Goal: Task Accomplishment & Management: Manage account settings

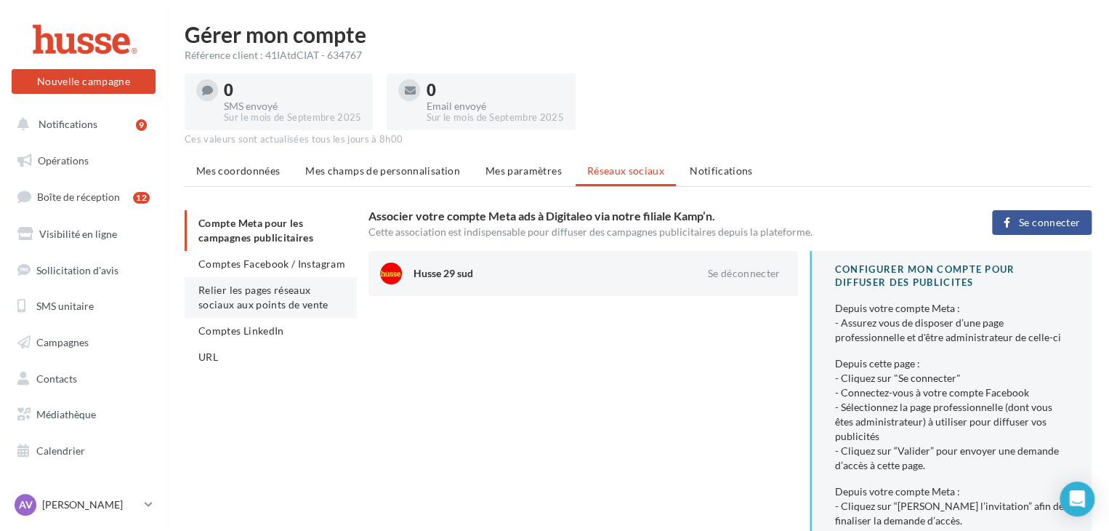
click at [259, 302] on span "Relier les pages réseaux sociaux aux points de vente" at bounding box center [262, 296] width 129 height 27
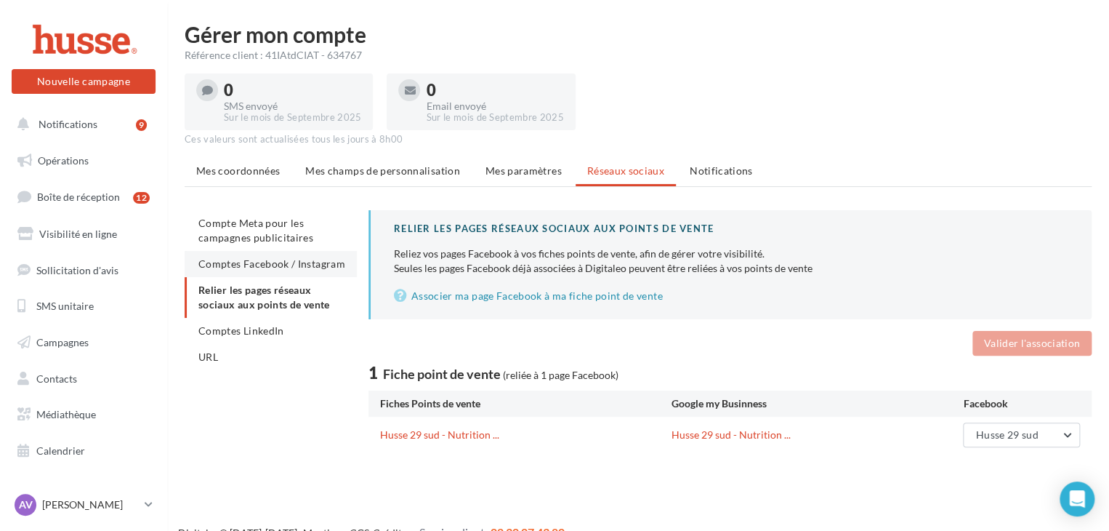
click at [262, 265] on span "Comptes Facebook / Instagram" at bounding box center [271, 263] width 147 height 12
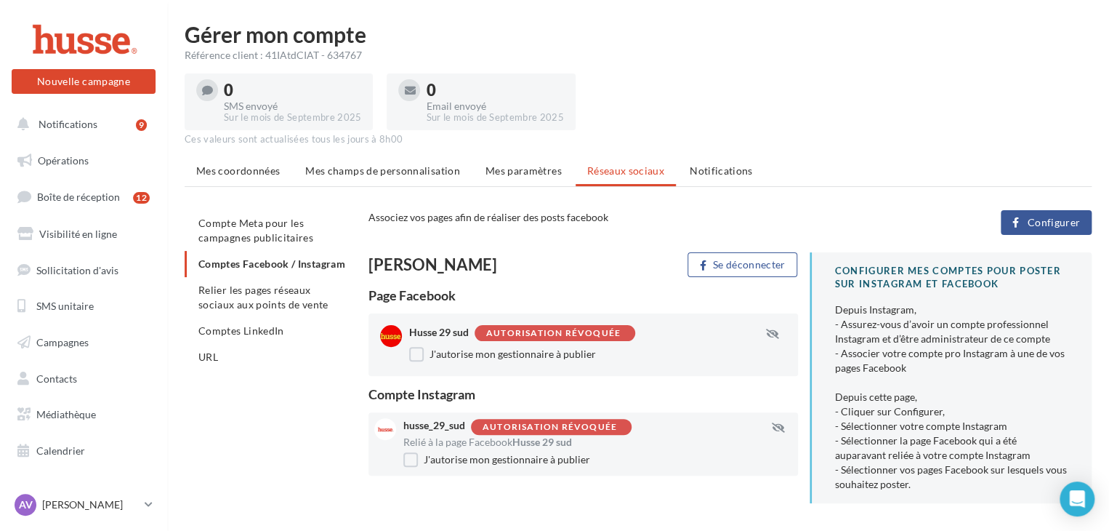
click at [1041, 230] on button "Configurer" at bounding box center [1046, 222] width 91 height 25
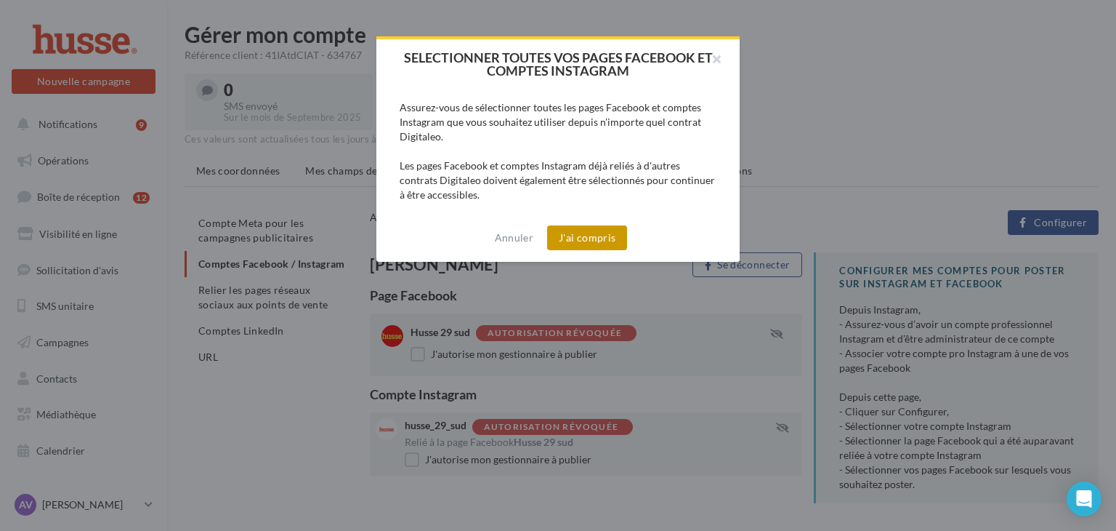
click at [581, 238] on button "J'ai compris" at bounding box center [587, 237] width 80 height 25
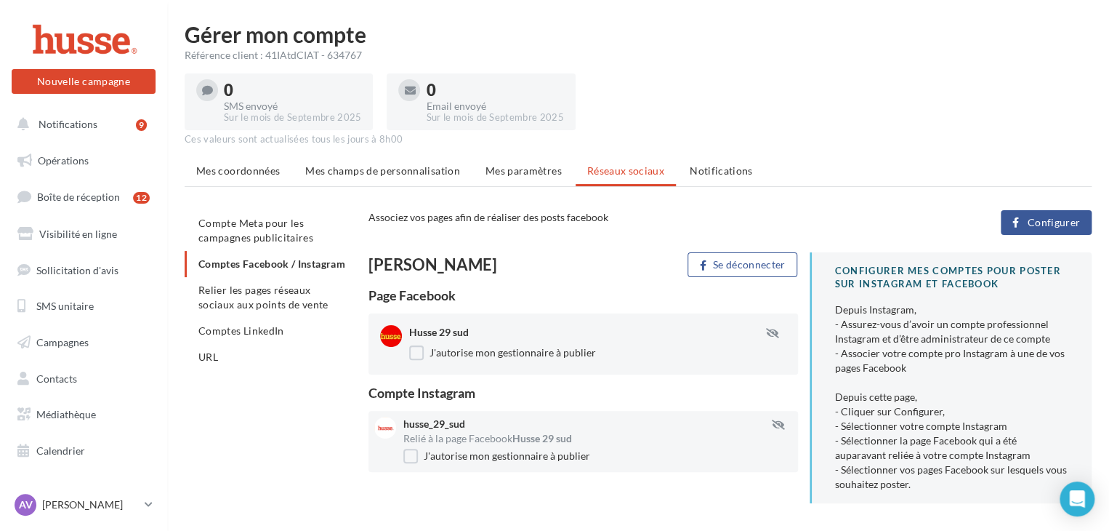
click at [428, 362] on div "Husse 29 sud J'autorise mon gestionnaire à publier" at bounding box center [584, 343] width 430 height 61
click at [421, 352] on label "J'autorise mon gestionnaire à publier" at bounding box center [502, 352] width 187 height 15
click at [413, 458] on label "J'autorise mon gestionnaire à publier" at bounding box center [496, 455] width 187 height 15
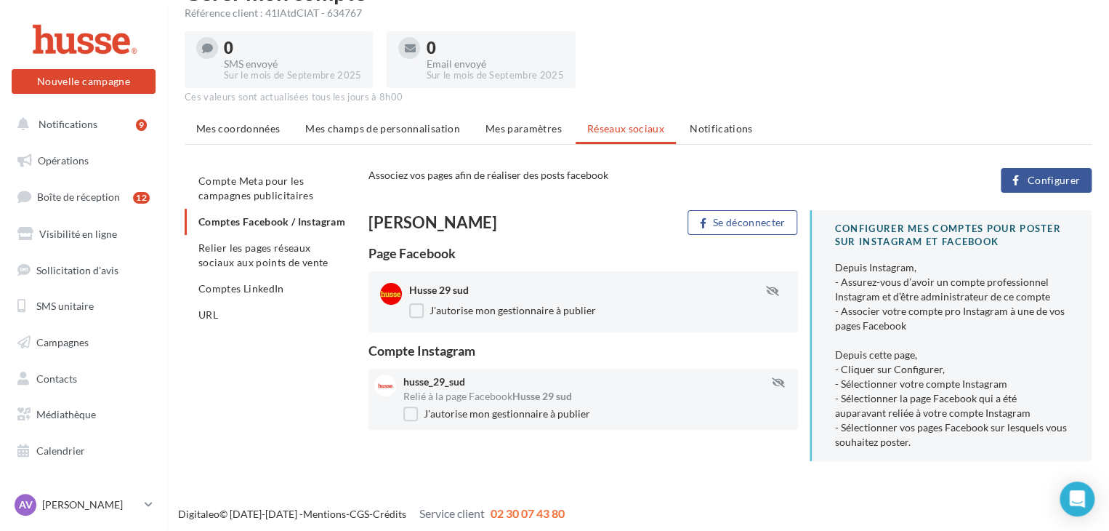
scroll to position [47, 0]
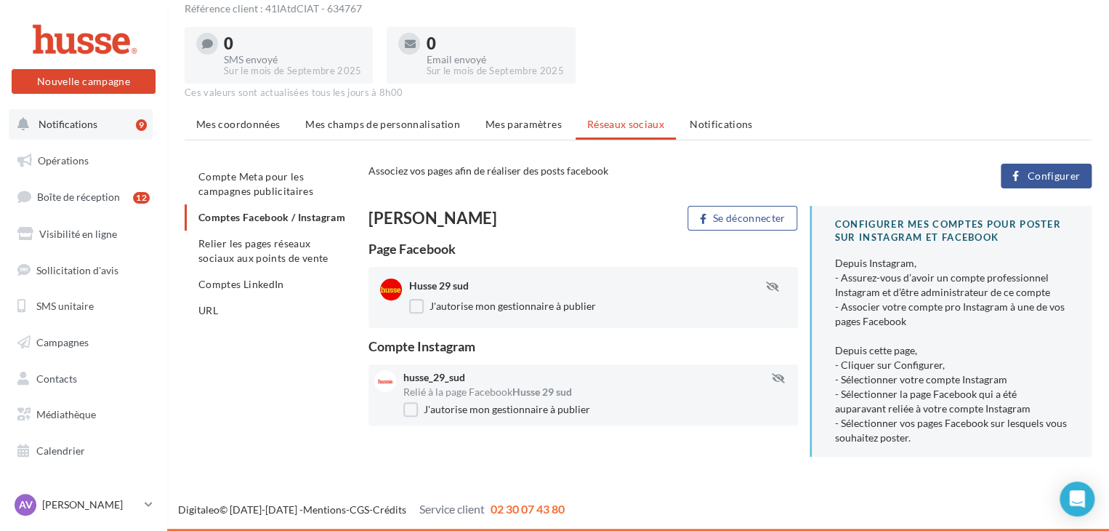
click at [76, 133] on button "Notifications 9" at bounding box center [81, 124] width 144 height 31
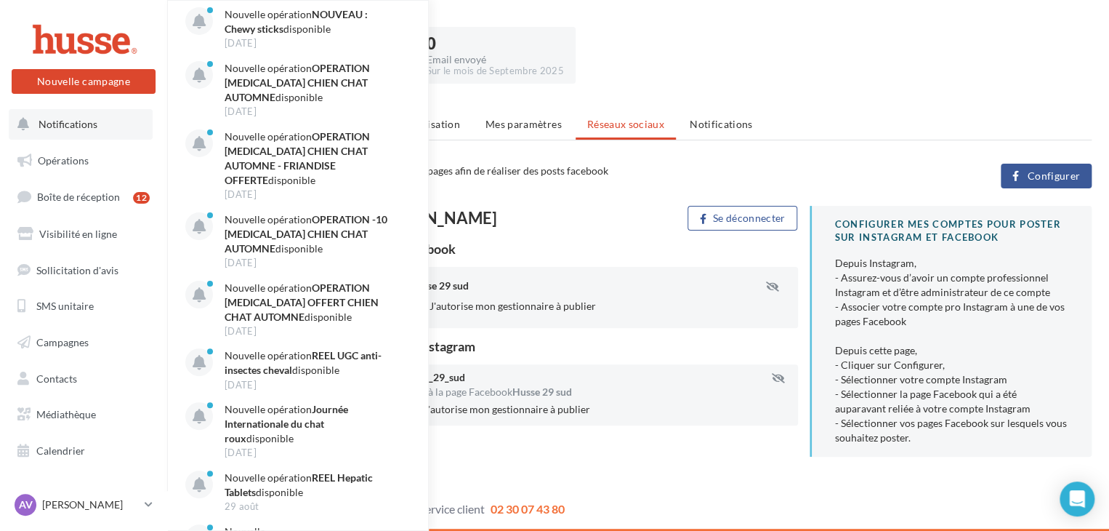
scroll to position [15, 0]
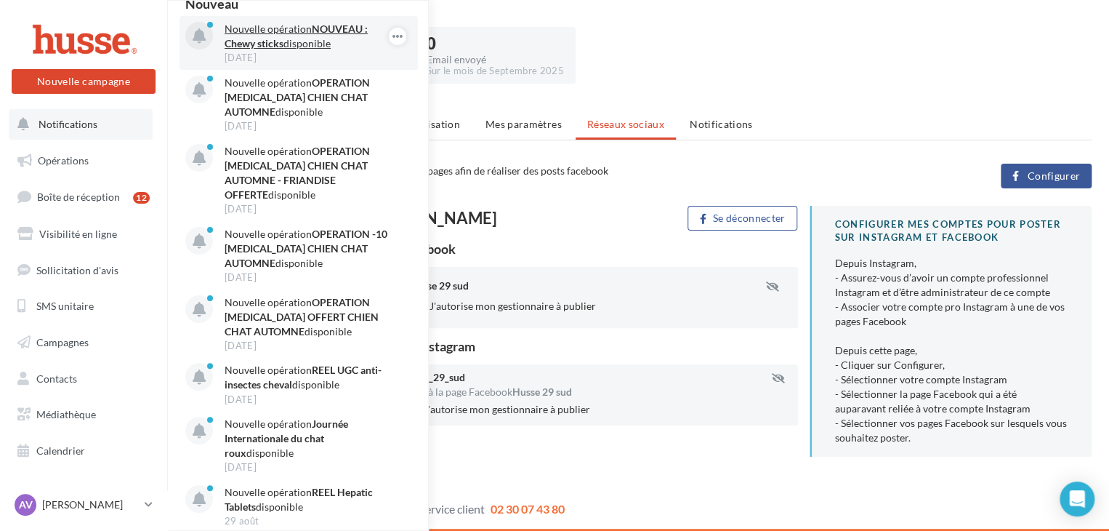
click at [310, 54] on div "12 sept." at bounding box center [309, 57] width 169 height 13
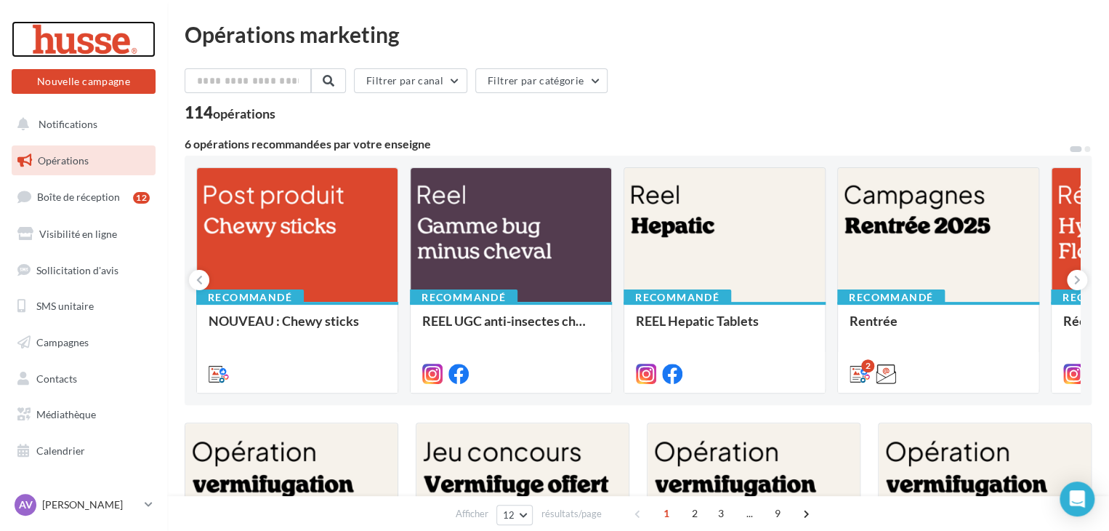
click at [77, 44] on div at bounding box center [83, 39] width 116 height 36
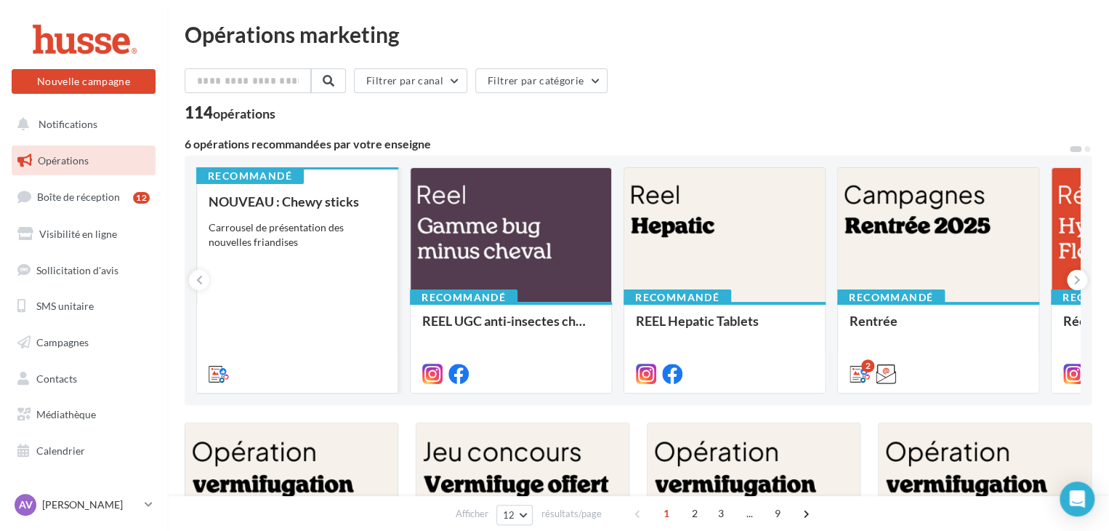
click at [279, 235] on div "Carrousel de présentation des nouvelles friandises" at bounding box center [297, 234] width 177 height 29
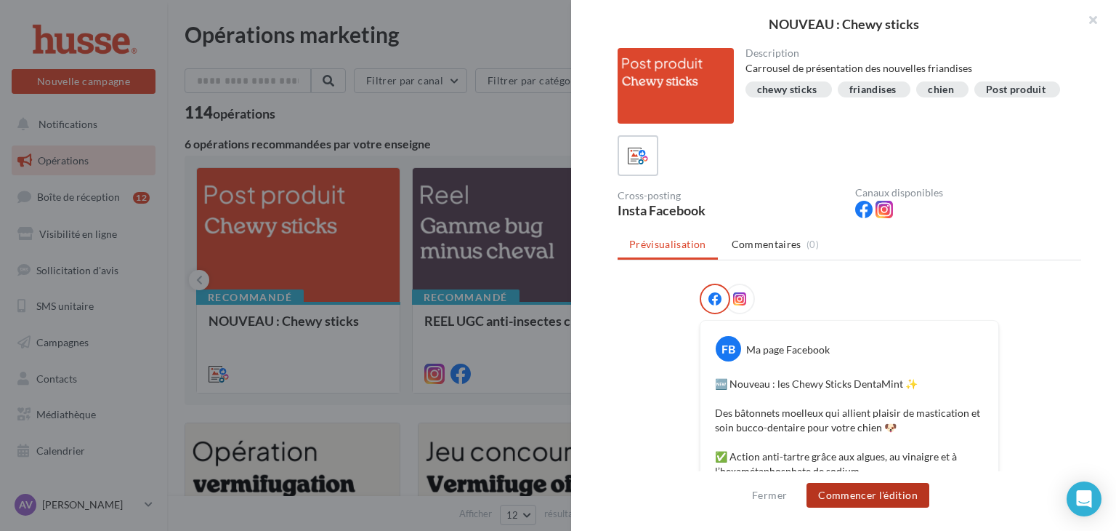
click at [878, 486] on button "Commencer l'édition" at bounding box center [868, 495] width 123 height 25
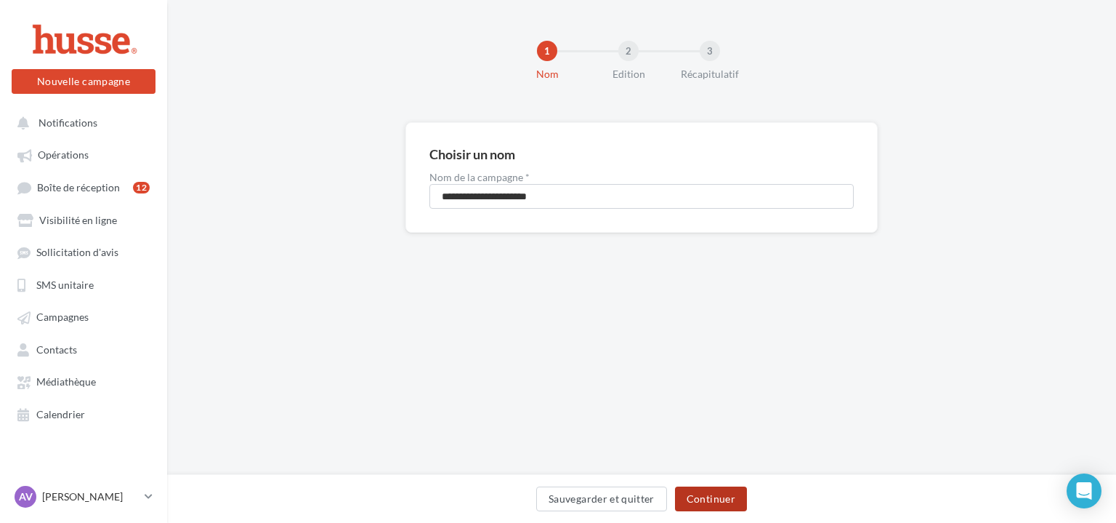
click at [712, 496] on button "Continuer" at bounding box center [711, 498] width 72 height 25
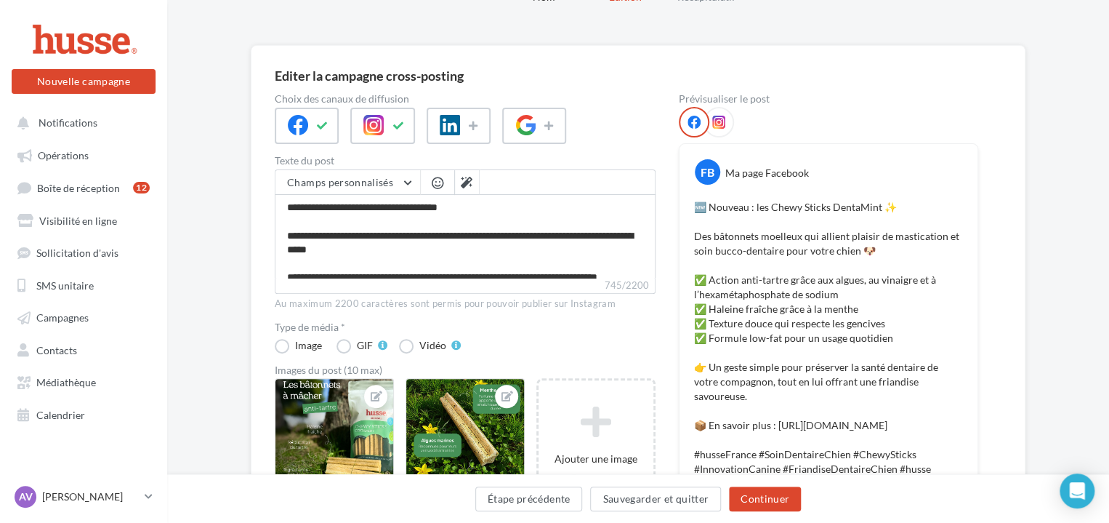
scroll to position [121, 0]
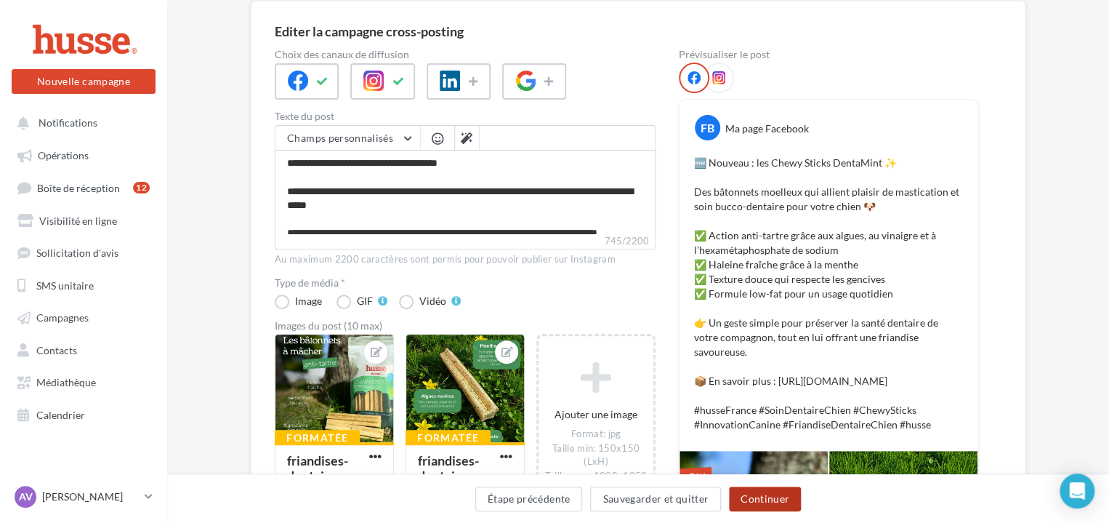
click at [750, 489] on button "Continuer" at bounding box center [765, 498] width 72 height 25
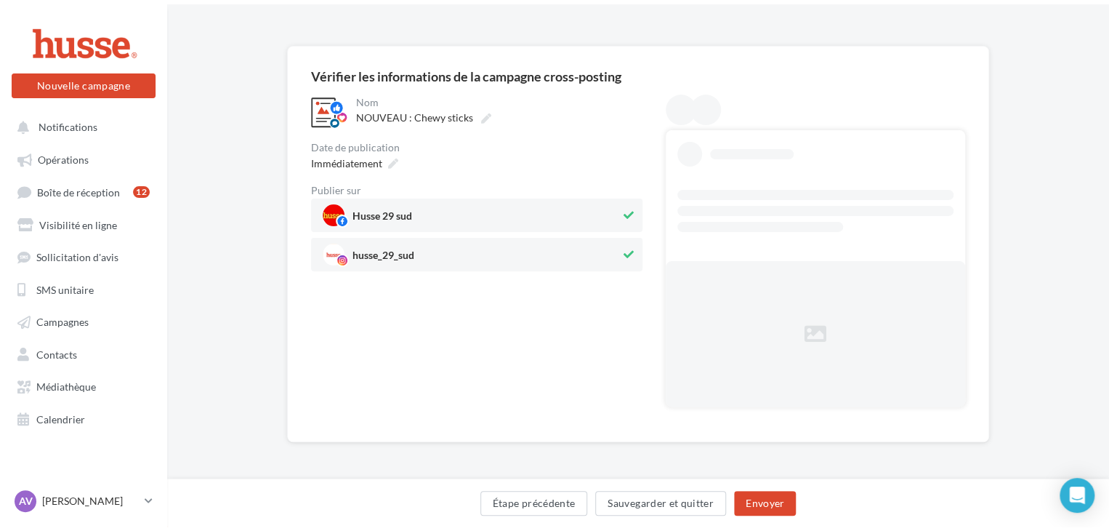
scroll to position [0, 0]
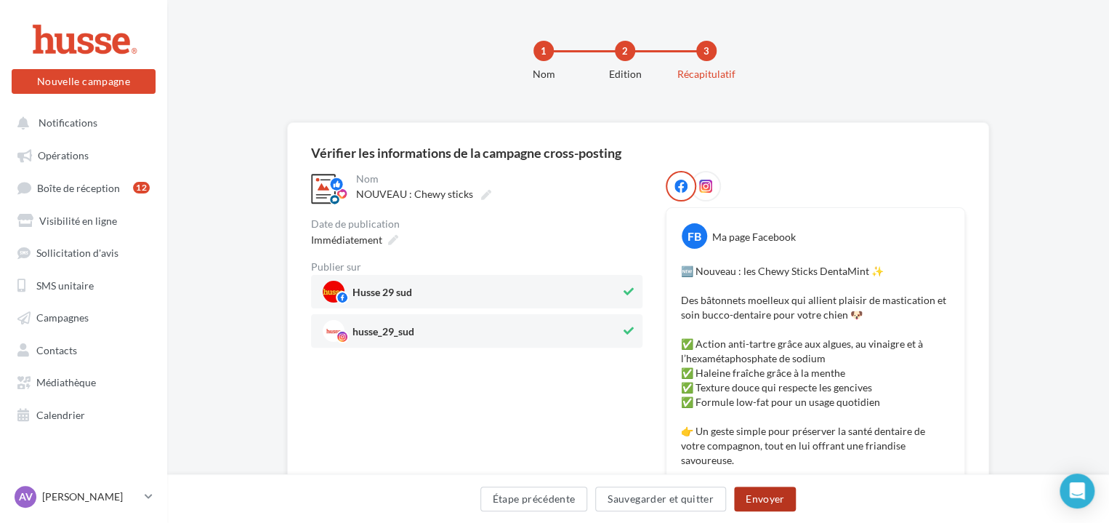
click at [771, 494] on button "Envoyer" at bounding box center [765, 498] width 62 height 25
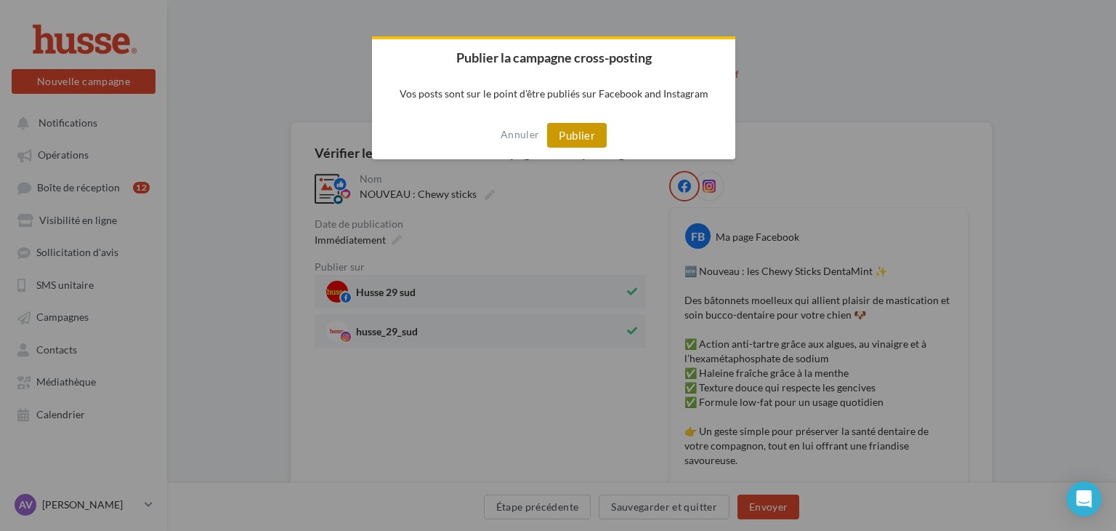
click at [584, 130] on button "Publier" at bounding box center [577, 135] width 60 height 25
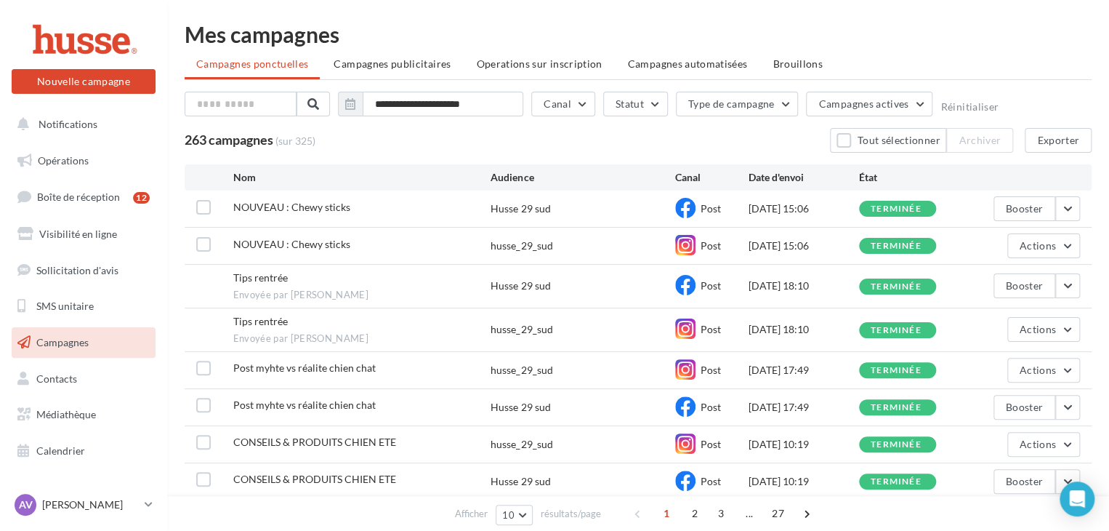
click at [281, 286] on div "Tips rentrée Envoyée par [PERSON_NAME]" at bounding box center [362, 285] width 258 height 31
click at [108, 44] on div at bounding box center [83, 39] width 116 height 36
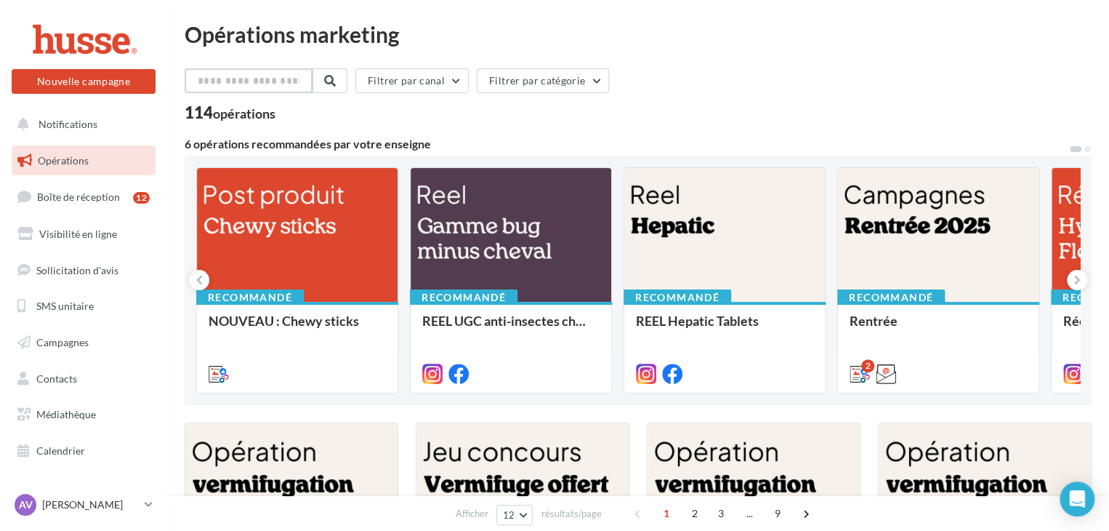
click at [251, 81] on input "text" at bounding box center [249, 80] width 128 height 25
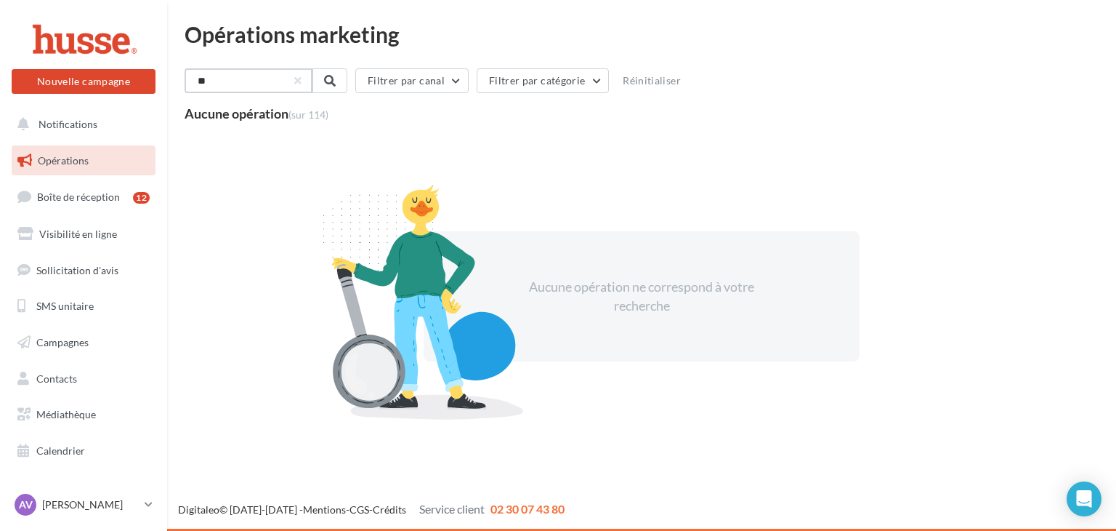
type input "*"
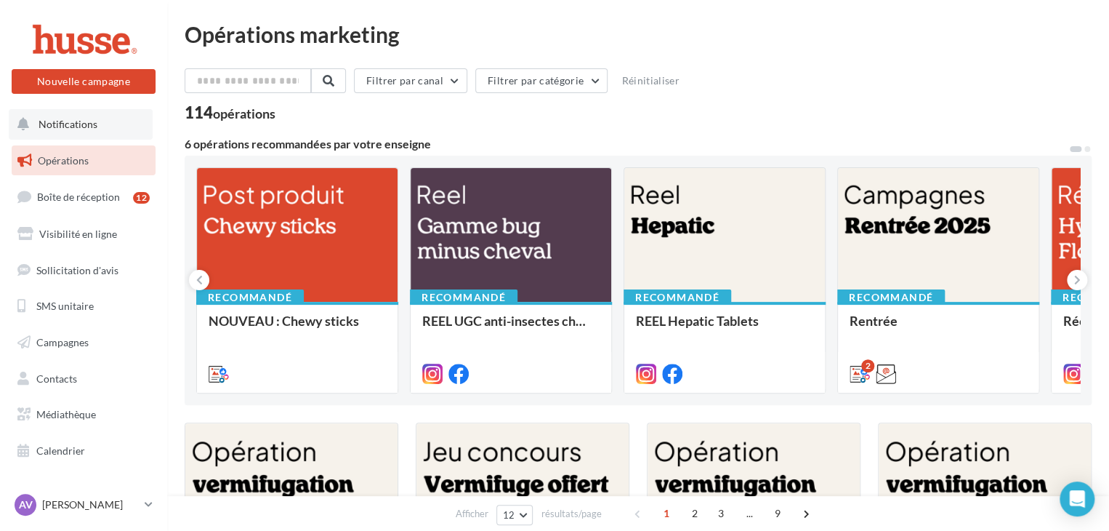
click at [74, 121] on span "Notifications" at bounding box center [68, 124] width 59 height 12
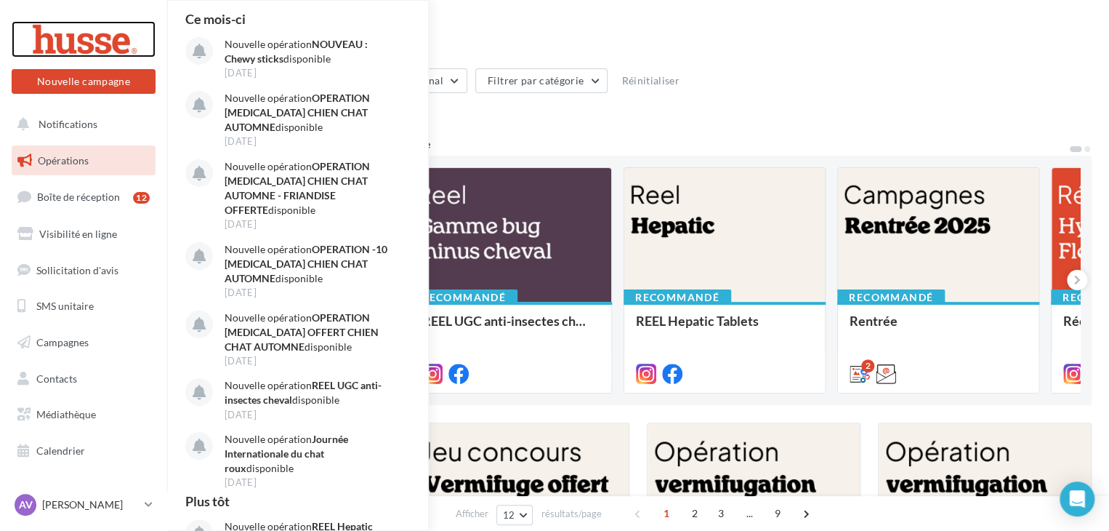
click at [97, 43] on div at bounding box center [83, 39] width 116 height 36
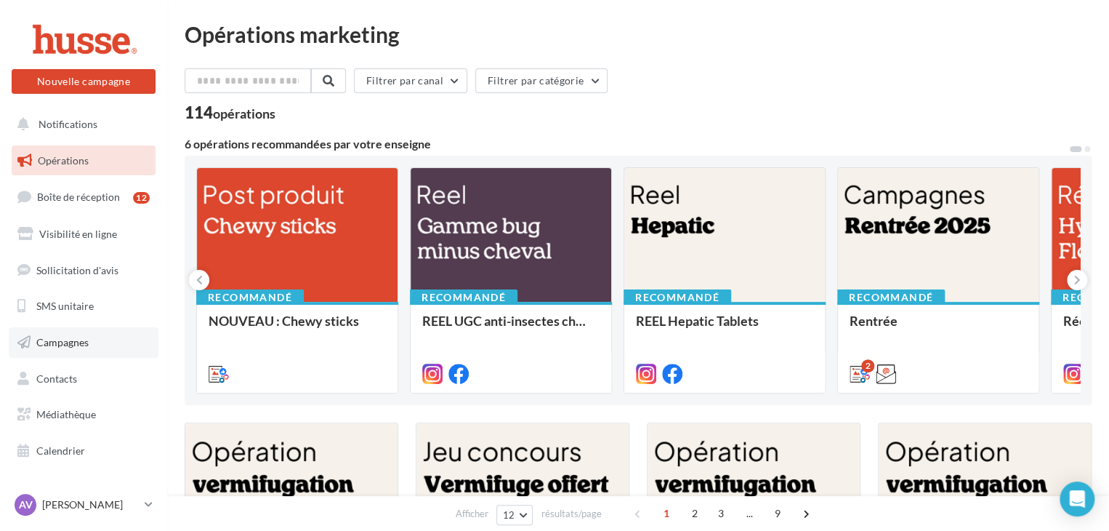
click at [92, 332] on link "Campagnes" at bounding box center [84, 342] width 150 height 31
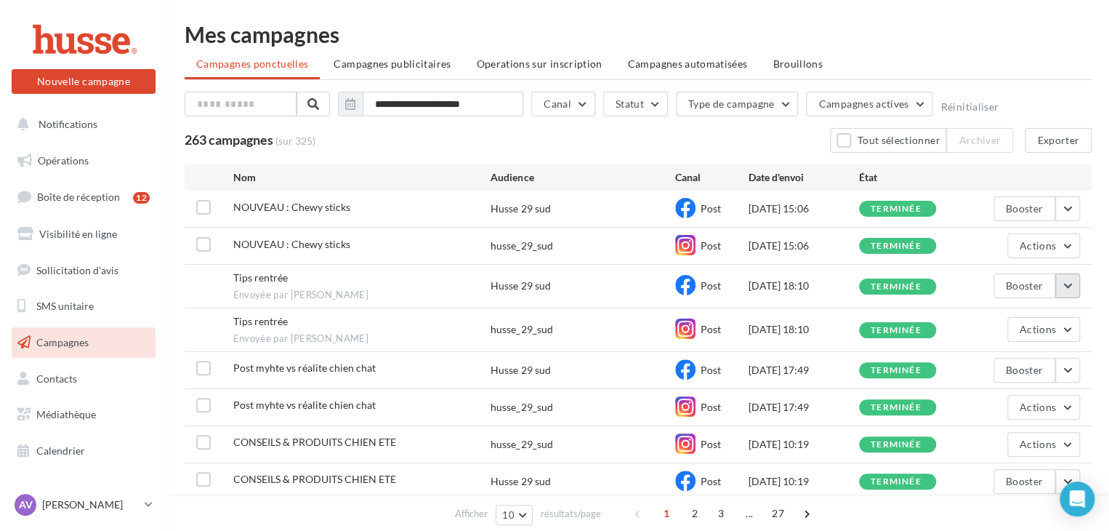
click at [1068, 282] on button "button" at bounding box center [1067, 285] width 25 height 25
click at [1032, 312] on button "Voir les résultats" at bounding box center [1007, 320] width 145 height 38
click at [105, 46] on div at bounding box center [83, 39] width 116 height 36
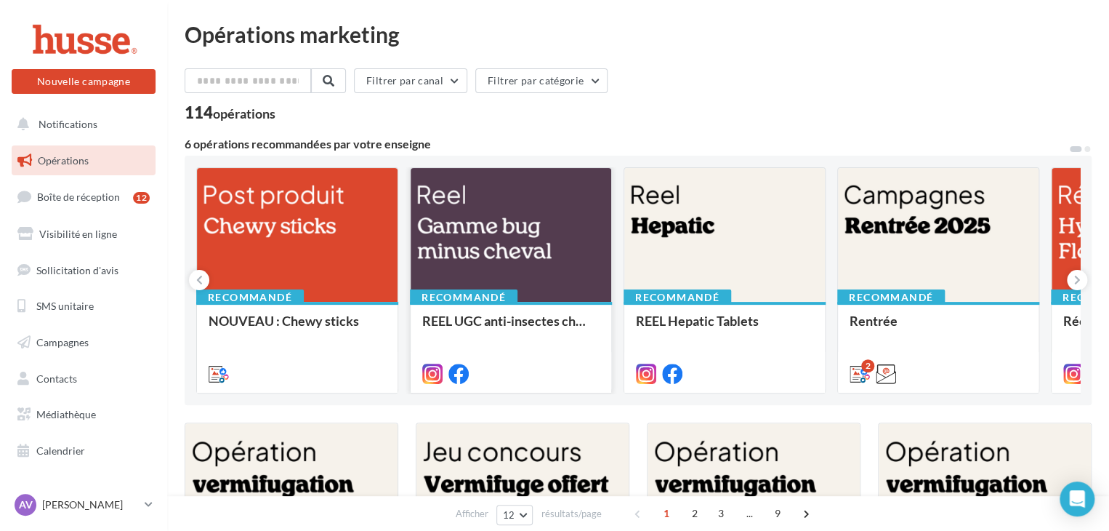
click at [493, 184] on div at bounding box center [511, 235] width 201 height 135
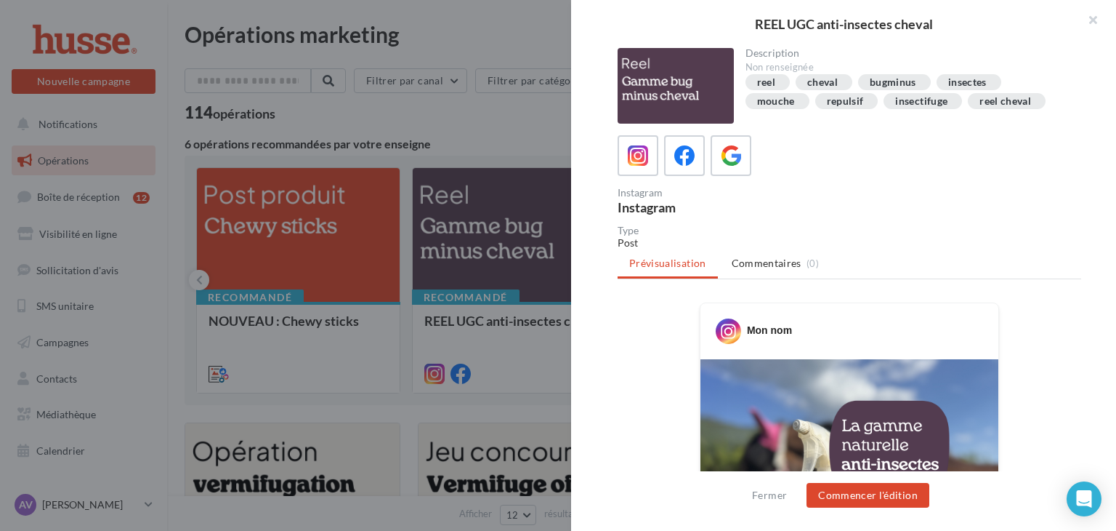
drag, startPoint x: 1111, startPoint y: 104, endPoint x: 1116, endPoint y: 198, distance: 93.9
click at [1108, 198] on div "Description Non renseignée reel cheval bugminus insectes mouche repulsif insect…" at bounding box center [849, 266] width 557 height 436
click at [956, 194] on div "Instagram Instagram" at bounding box center [855, 201] width 475 height 26
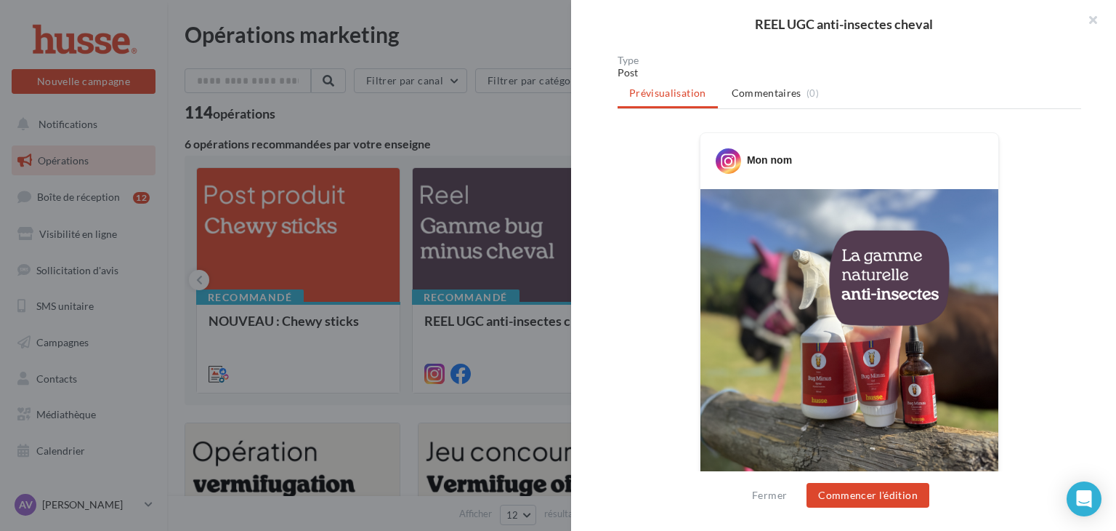
scroll to position [291, 0]
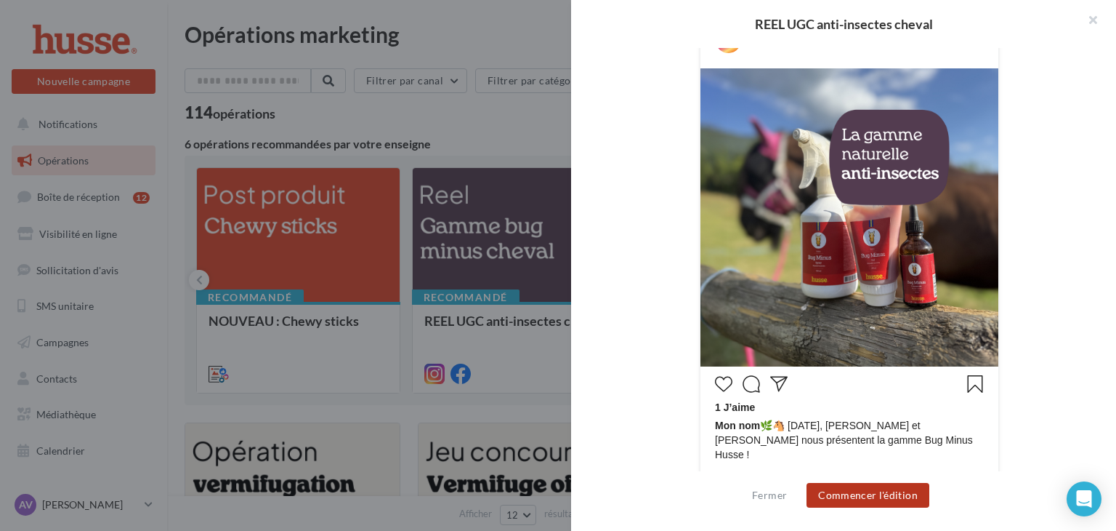
click at [879, 499] on button "Commencer l'édition" at bounding box center [868, 495] width 123 height 25
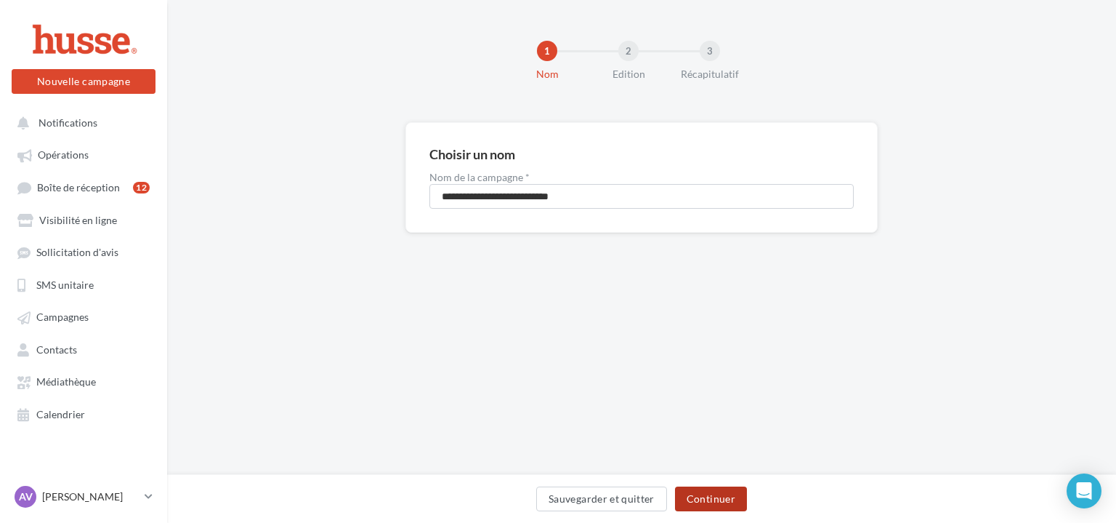
click at [720, 501] on button "Continuer" at bounding box center [711, 498] width 72 height 25
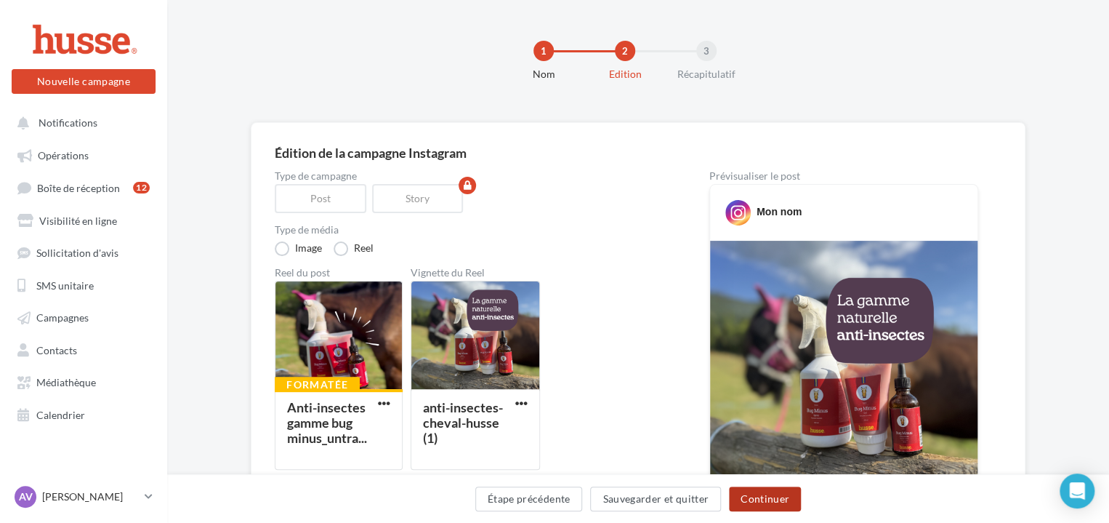
click at [779, 496] on button "Continuer" at bounding box center [765, 498] width 72 height 25
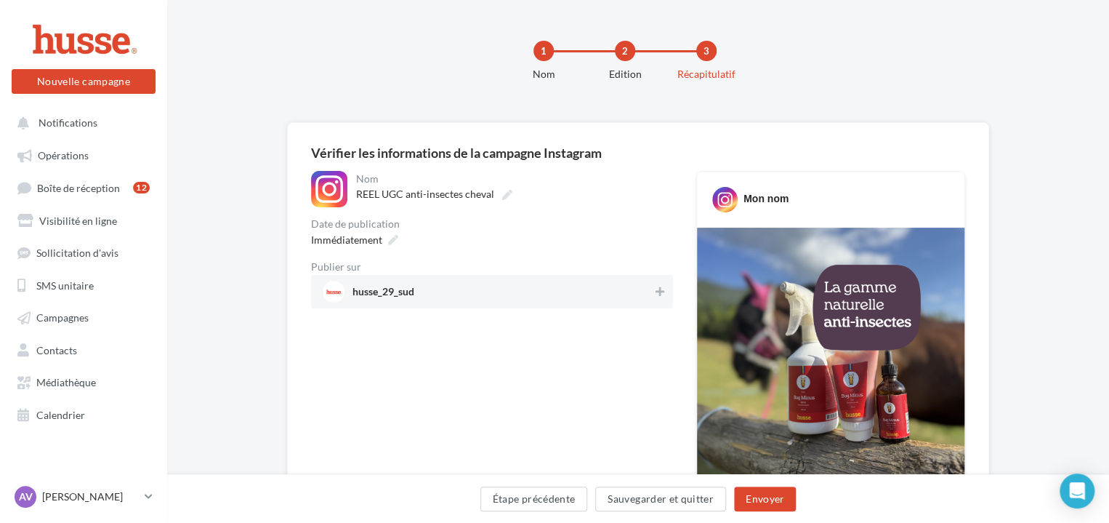
click at [570, 296] on span "husse_29_sud" at bounding box center [488, 292] width 330 height 22
click at [362, 239] on span "Immédiatement" at bounding box center [346, 239] width 71 height 12
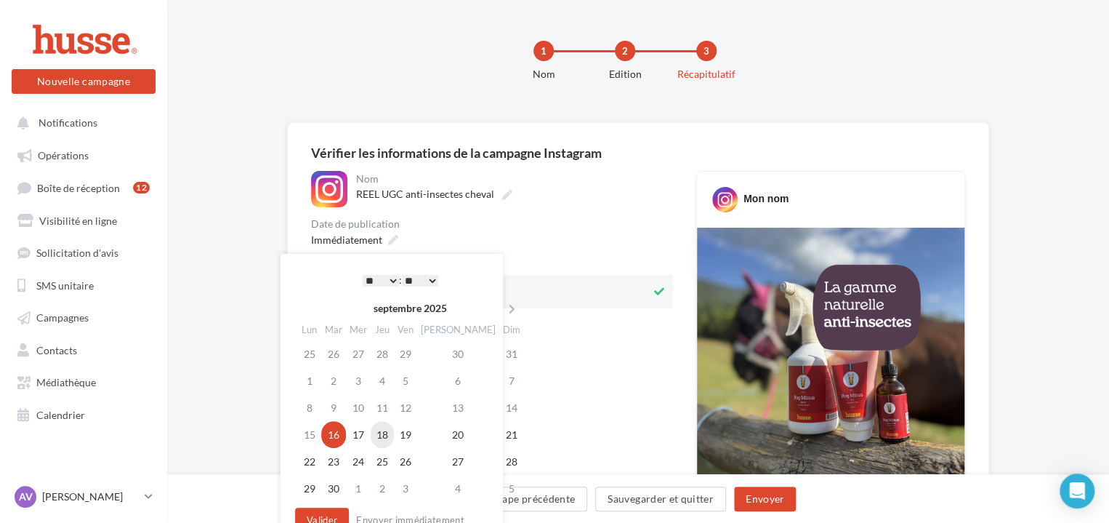
click at [390, 440] on td "18" at bounding box center [382, 434] width 23 height 27
click at [390, 278] on select "* * * * * * * * * * ** ** ** ** ** ** ** ** ** ** ** ** ** **" at bounding box center [381, 281] width 36 height 12
click at [329, 507] on button "Valider" at bounding box center [322, 519] width 54 height 25
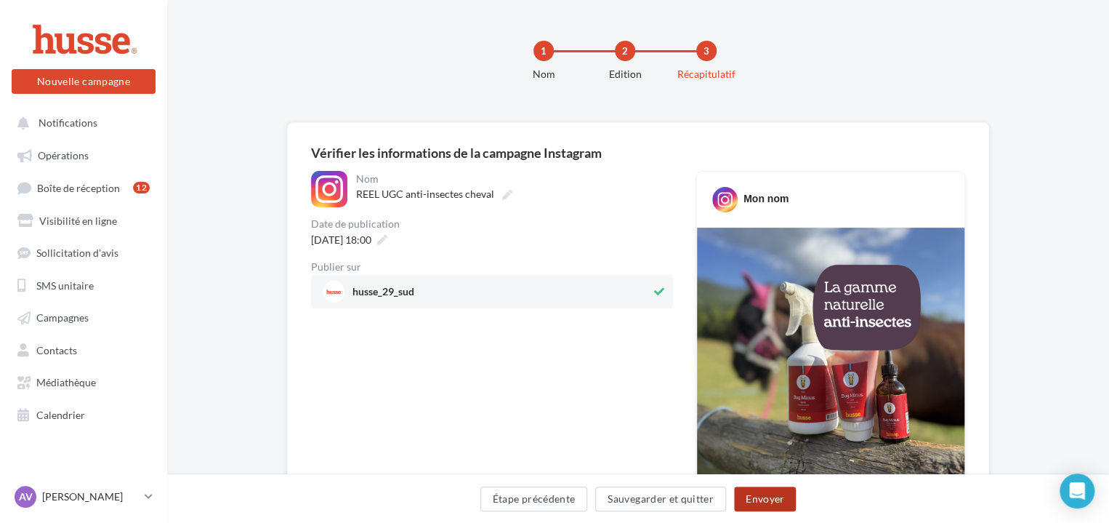
click at [763, 498] on button "Envoyer" at bounding box center [765, 498] width 62 height 25
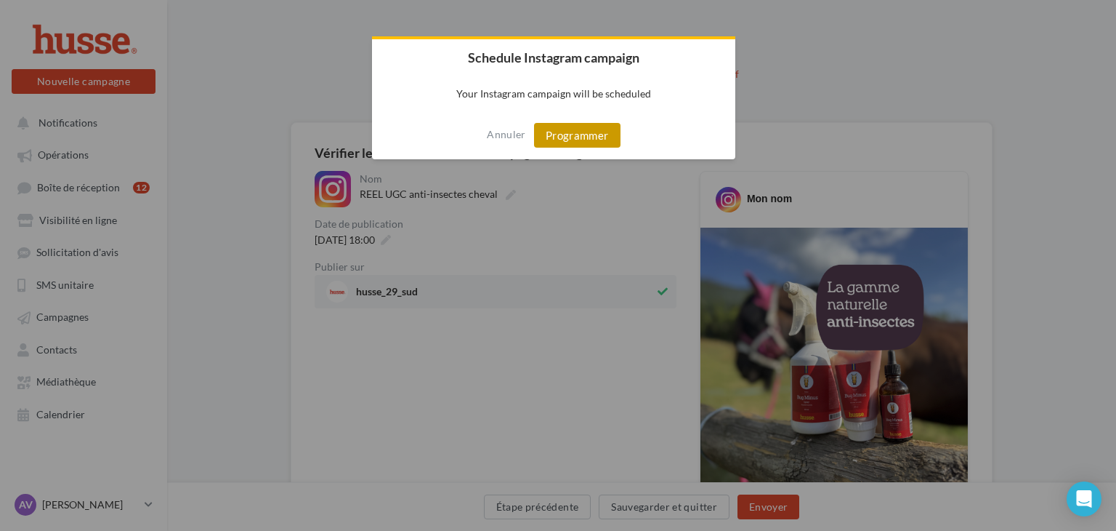
click at [597, 134] on button "Programmer" at bounding box center [577, 135] width 86 height 25
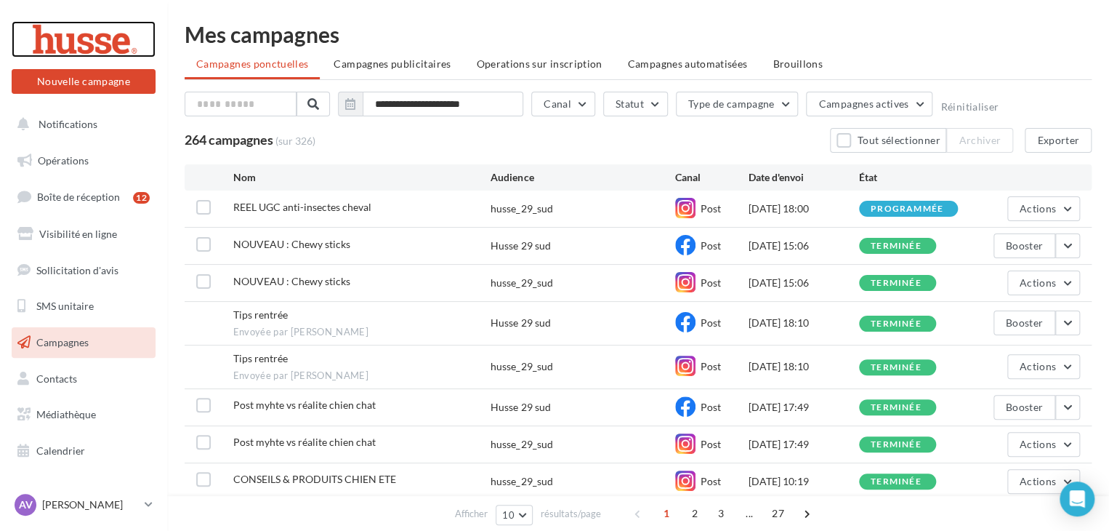
click at [77, 36] on div at bounding box center [83, 39] width 116 height 36
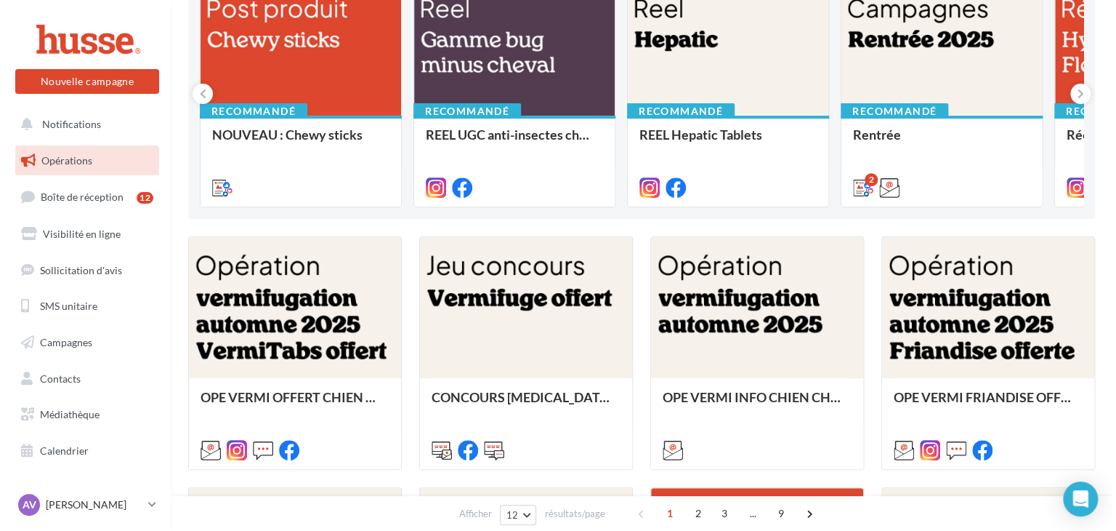
scroll to position [202, 0]
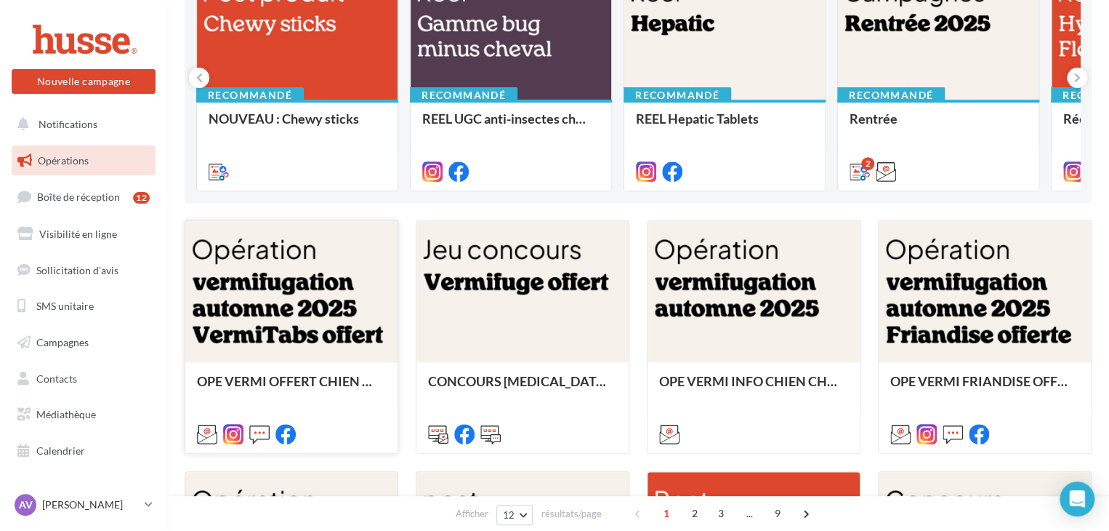
click at [296, 286] on div at bounding box center [291, 292] width 212 height 142
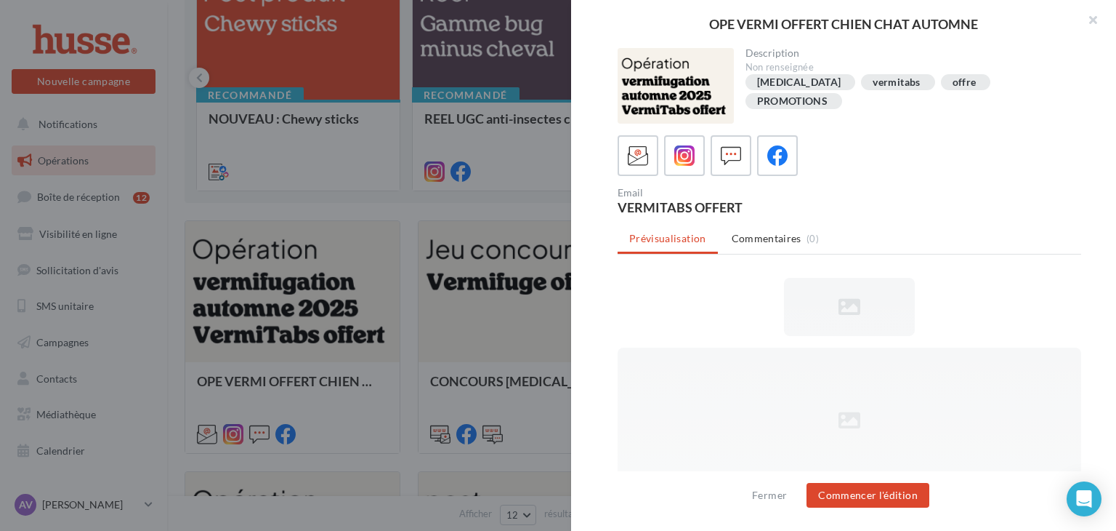
scroll to position [0, 0]
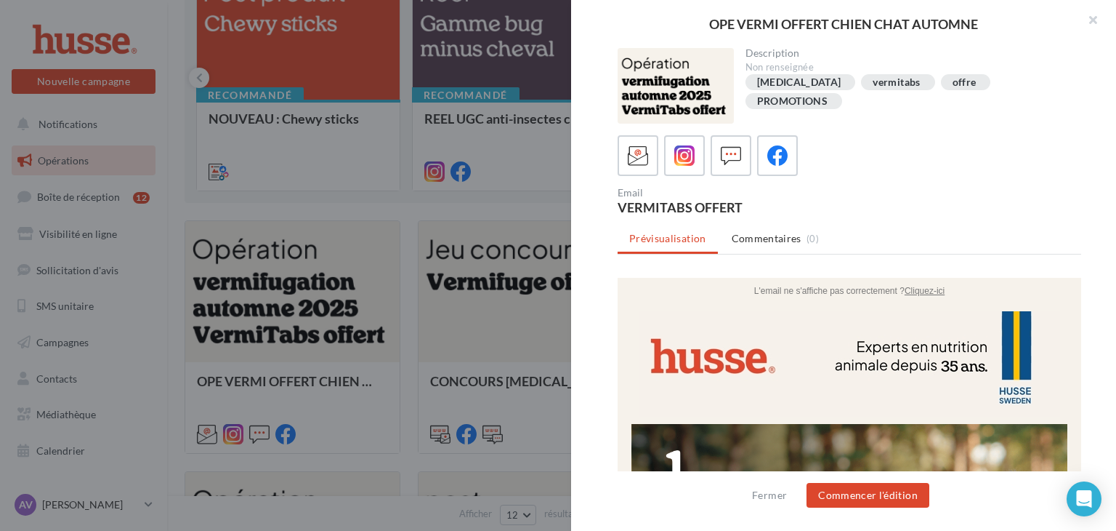
click at [805, 100] on div "PROMOTIONS" at bounding box center [792, 101] width 71 height 11
click at [873, 85] on div "vermitabs" at bounding box center [896, 82] width 47 height 11
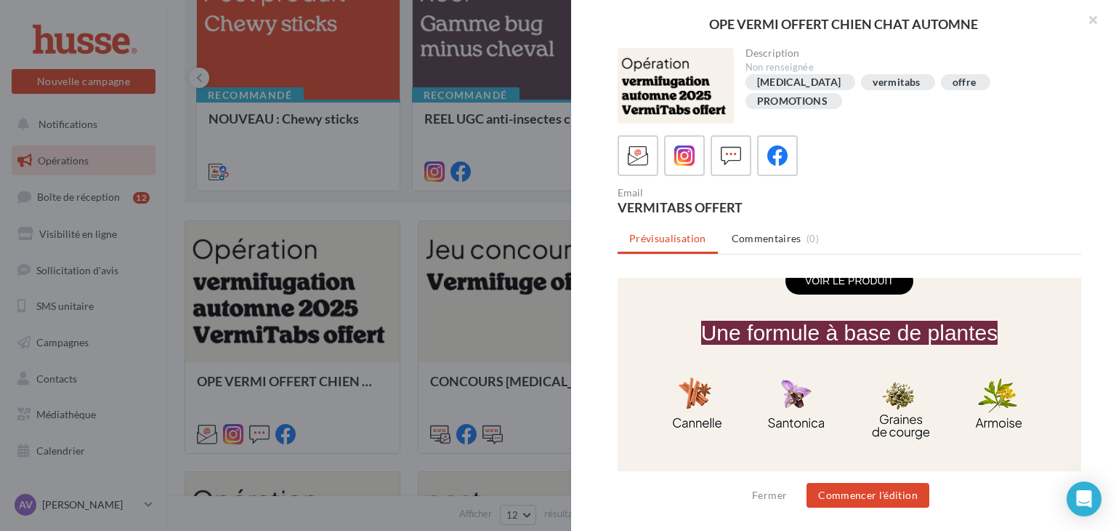
scroll to position [1022, 0]
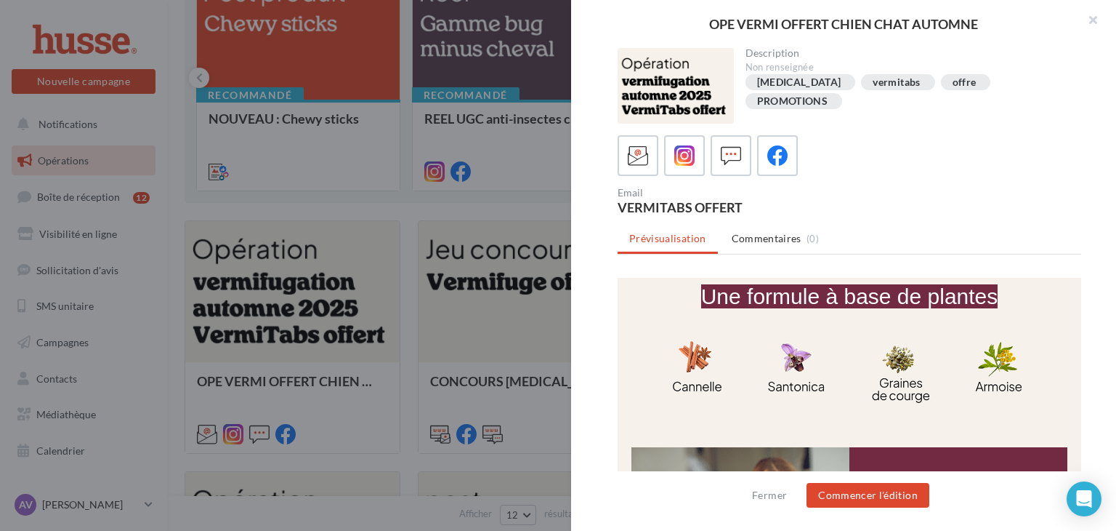
click at [516, 270] on div at bounding box center [558, 265] width 1116 height 531
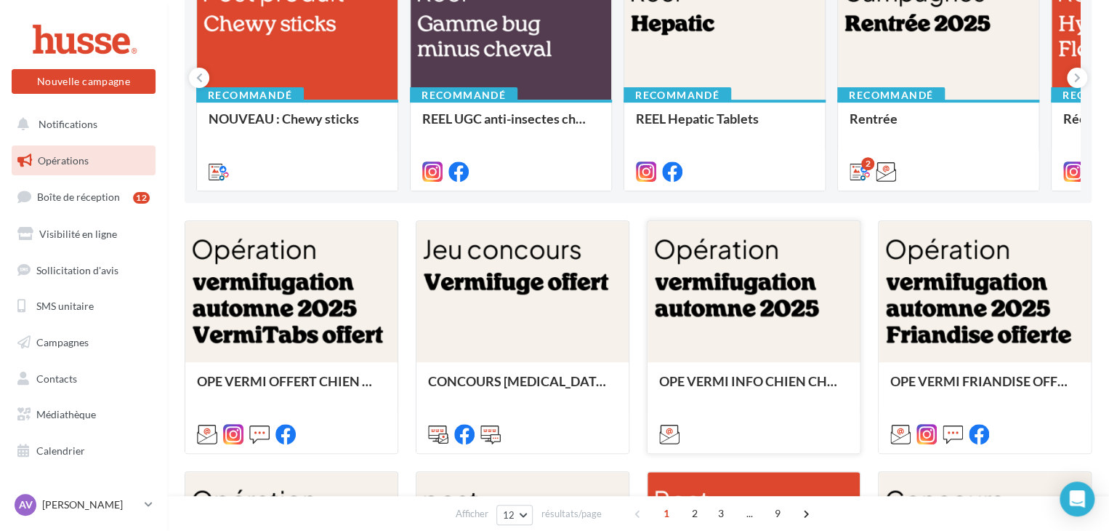
click at [730, 331] on div at bounding box center [754, 292] width 212 height 142
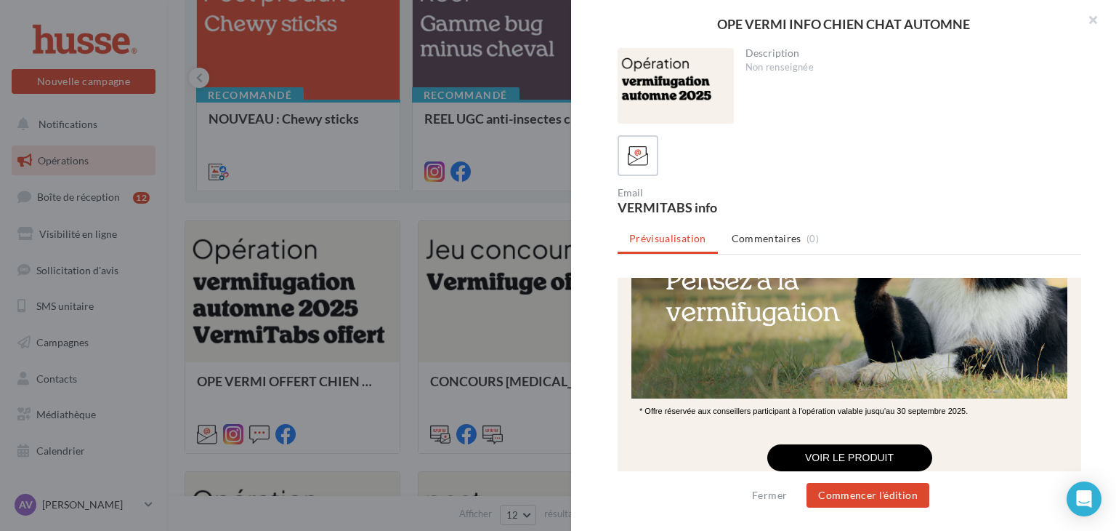
scroll to position [192, 0]
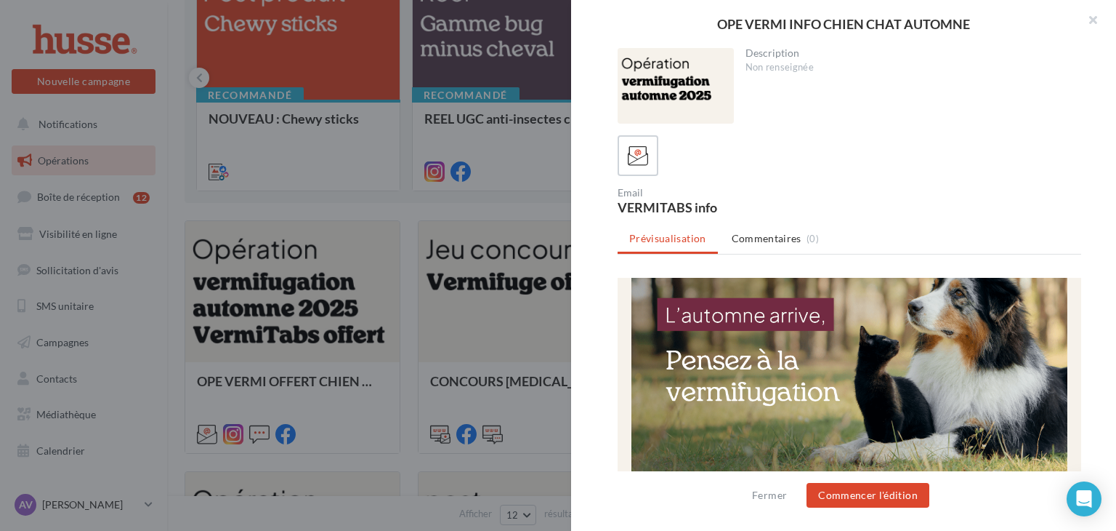
click at [434, 300] on div at bounding box center [558, 265] width 1116 height 531
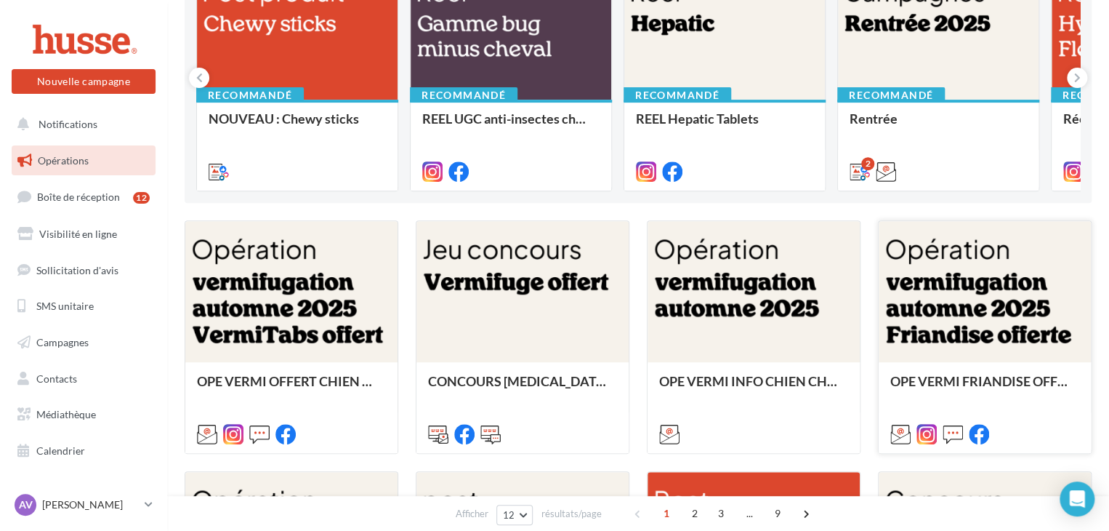
click at [947, 305] on div at bounding box center [985, 292] width 212 height 142
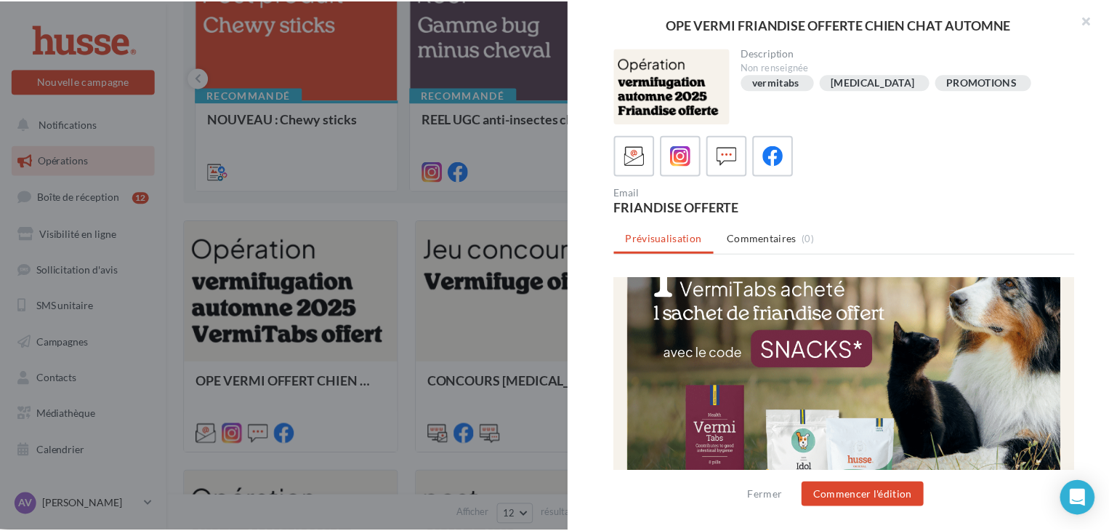
scroll to position [233, 0]
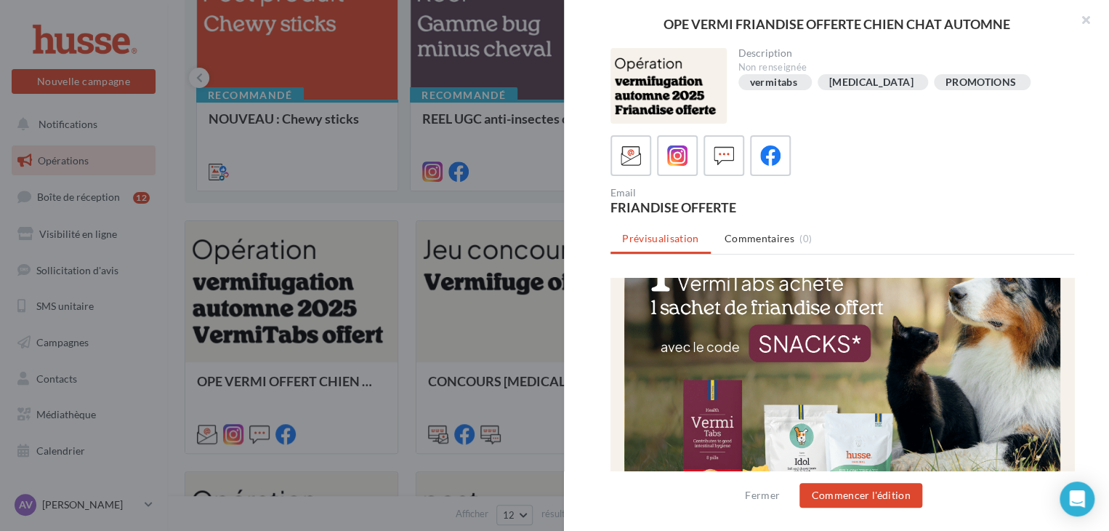
click at [518, 310] on div at bounding box center [554, 265] width 1109 height 531
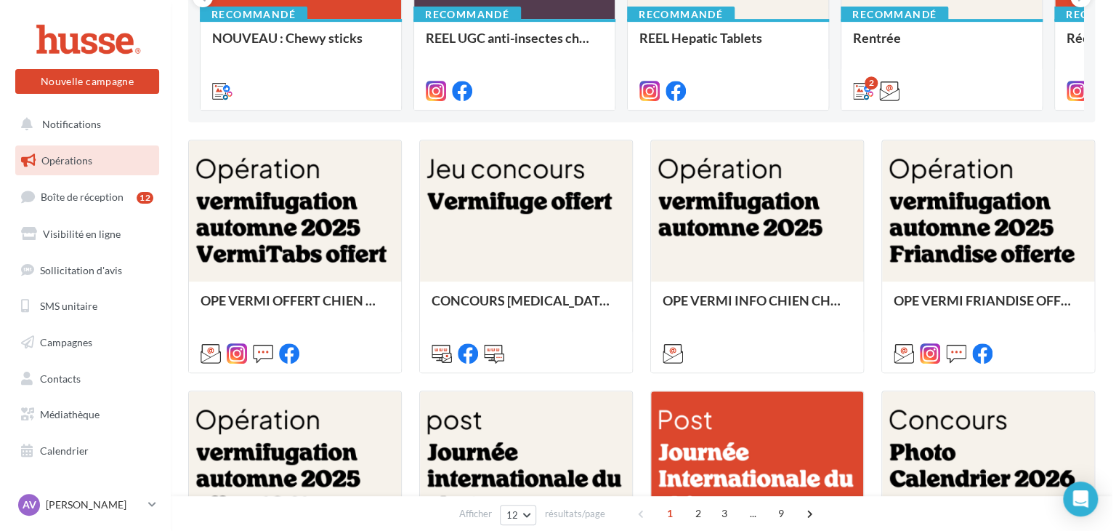
scroll to position [329, 0]
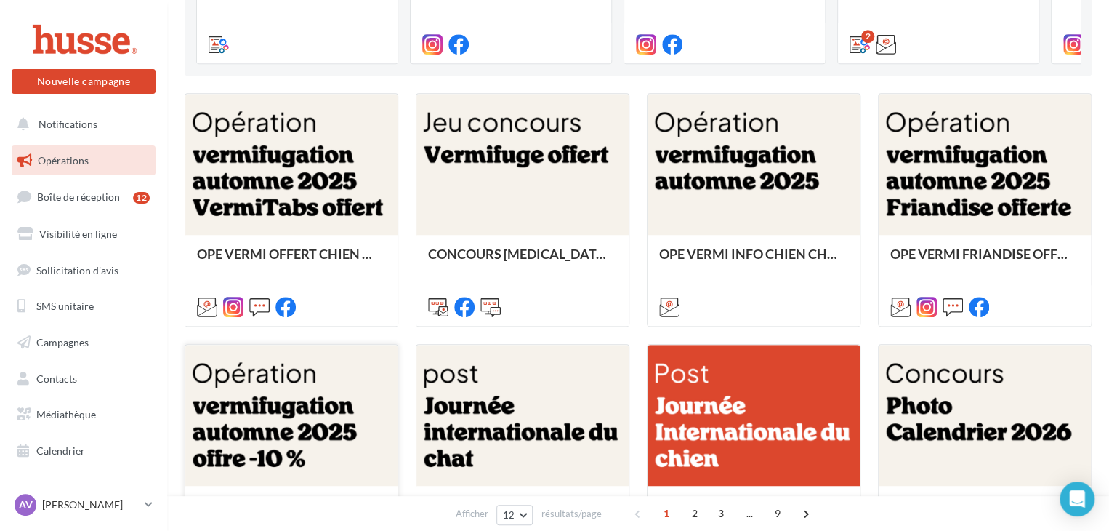
click at [337, 441] on div at bounding box center [291, 416] width 212 height 142
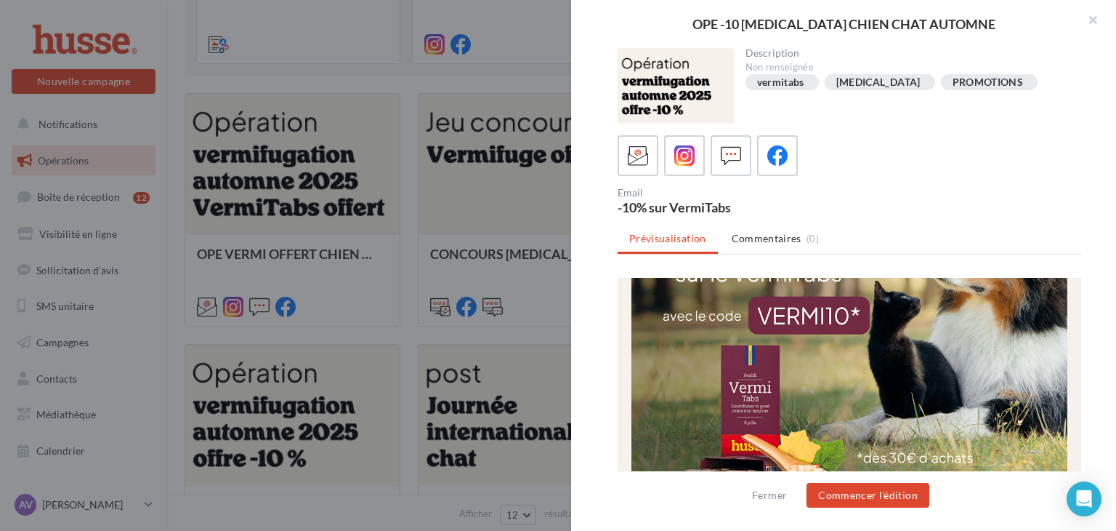
scroll to position [278, 0]
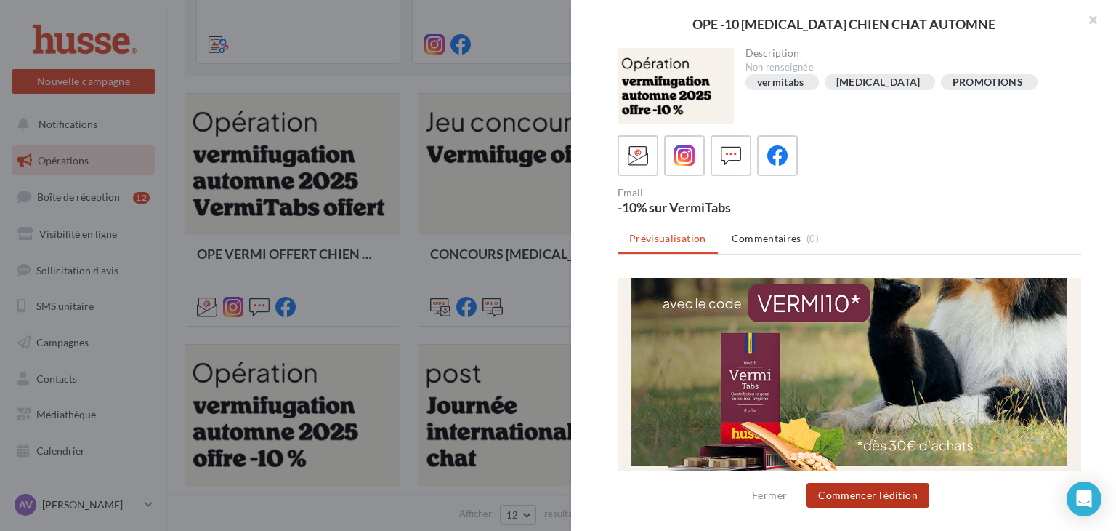
click at [874, 498] on button "Commencer l'édition" at bounding box center [868, 495] width 123 height 25
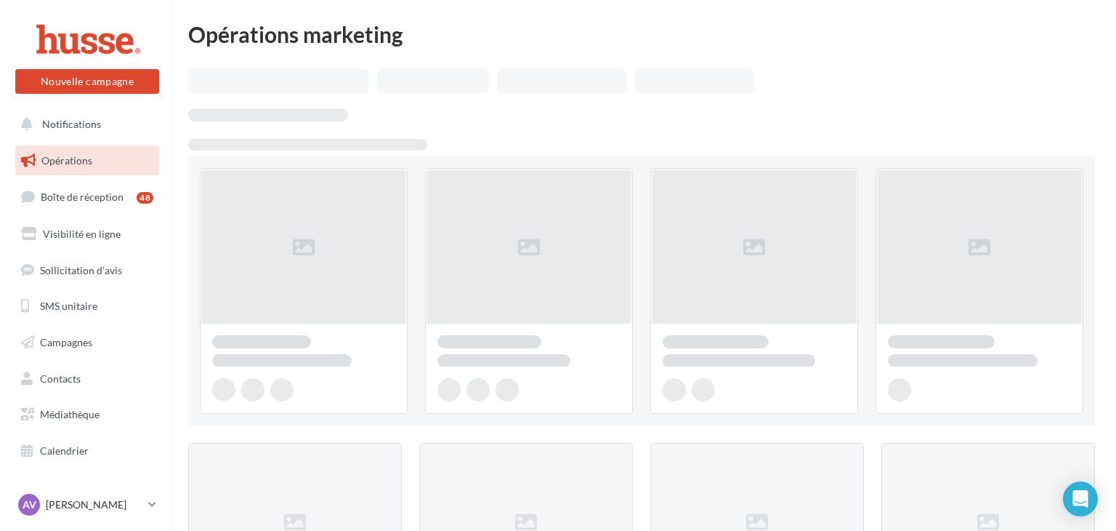
scroll to position [329, 0]
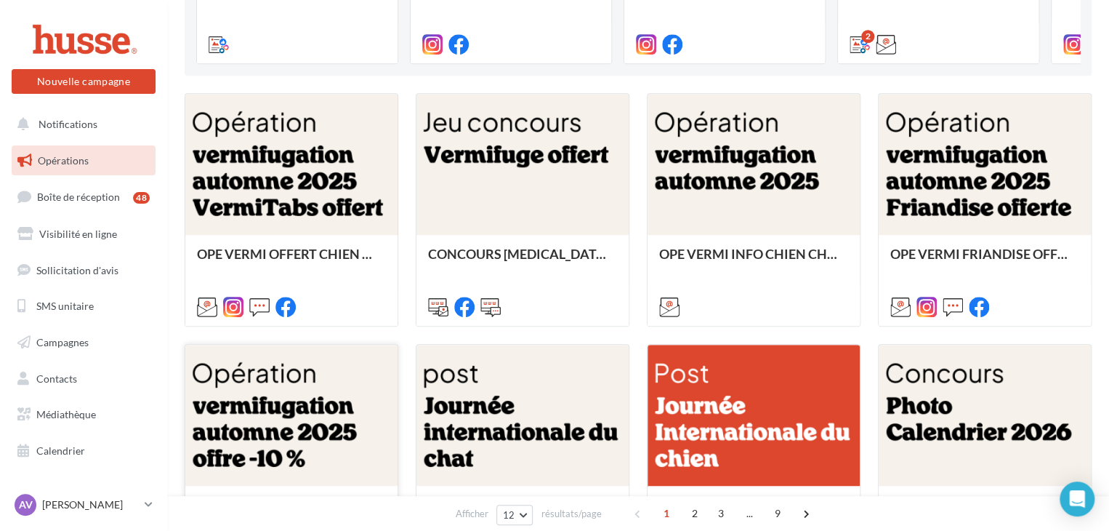
click at [343, 374] on div at bounding box center [291, 416] width 212 height 142
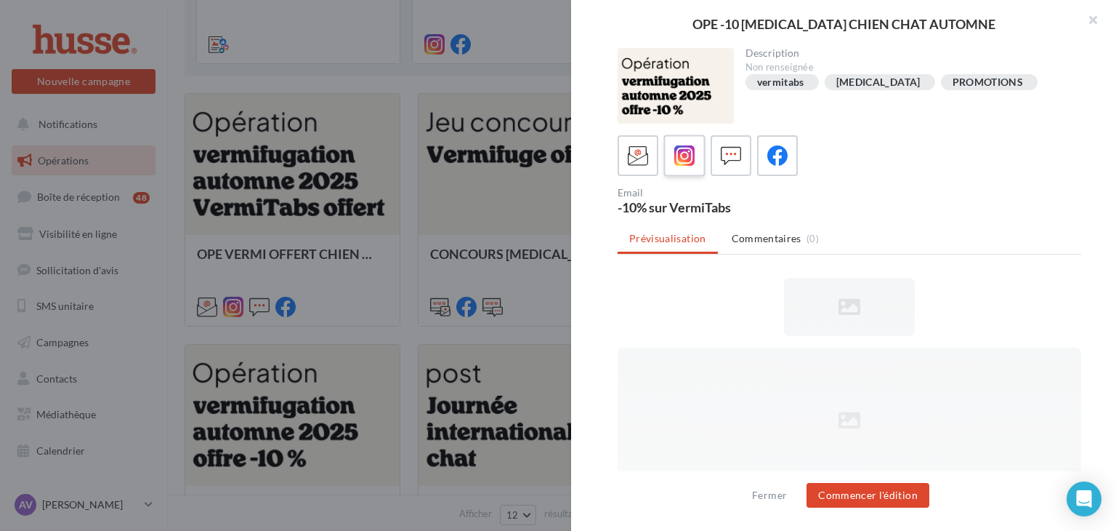
click at [692, 168] on div at bounding box center [685, 155] width 27 height 27
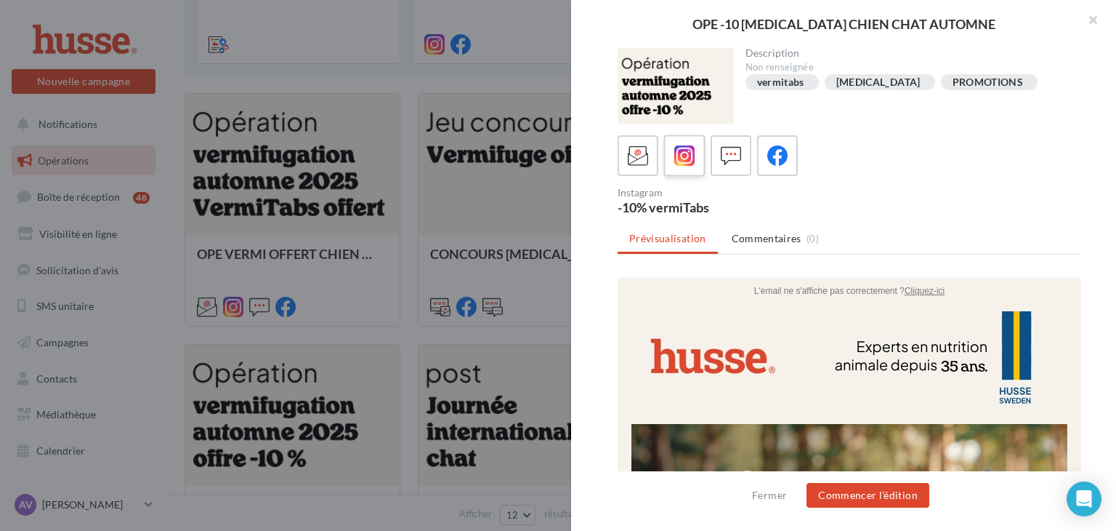
scroll to position [0, 0]
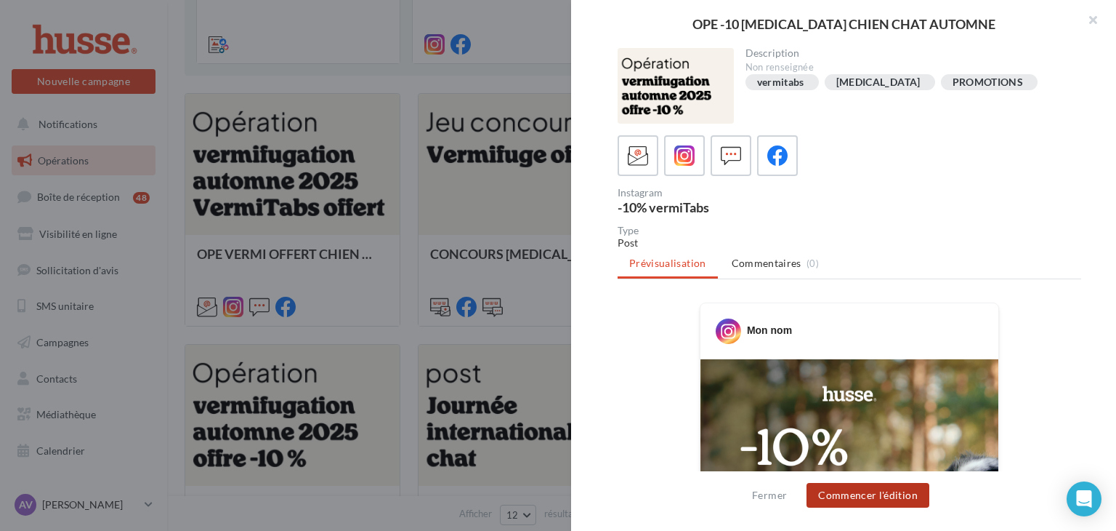
click at [898, 506] on button "Commencer l'édition" at bounding box center [868, 495] width 123 height 25
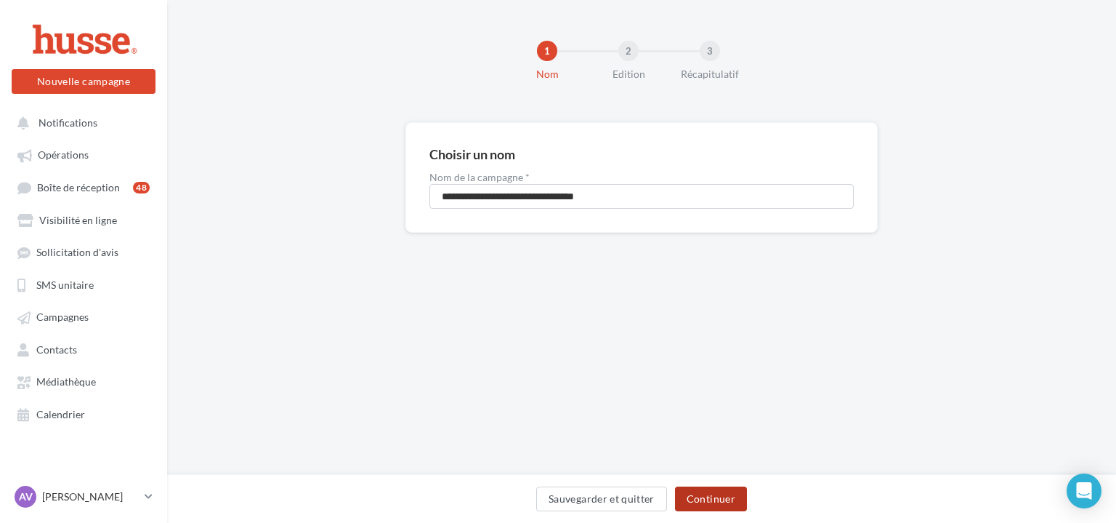
click at [717, 501] on button "Continuer" at bounding box center [711, 498] width 72 height 25
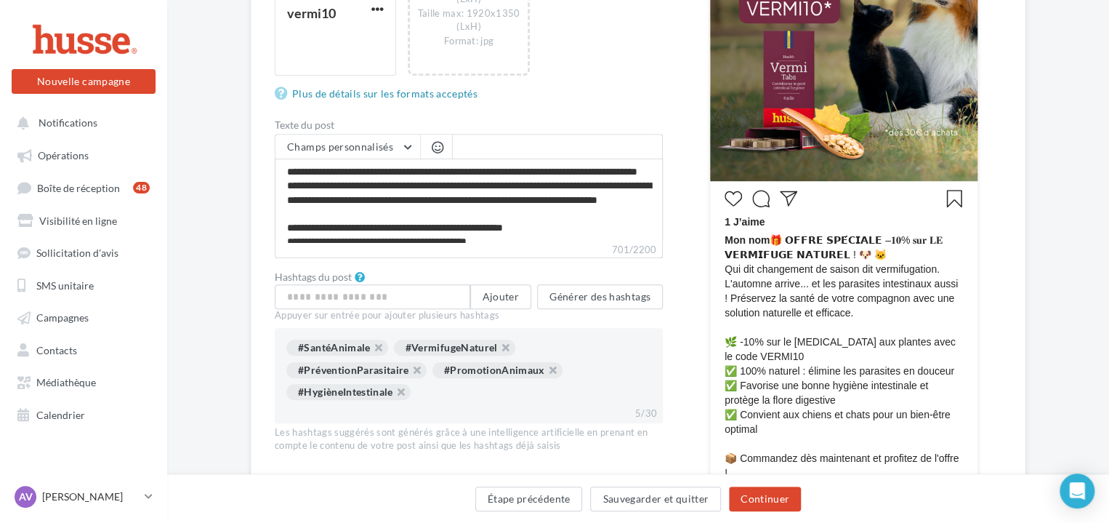
scroll to position [372, 0]
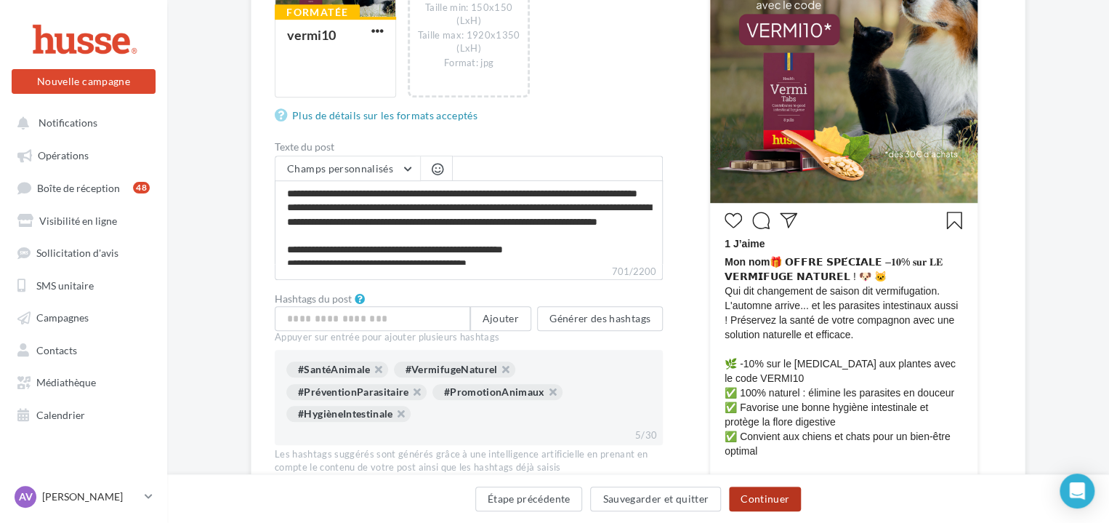
click at [760, 487] on button "Continuer" at bounding box center [765, 498] width 72 height 25
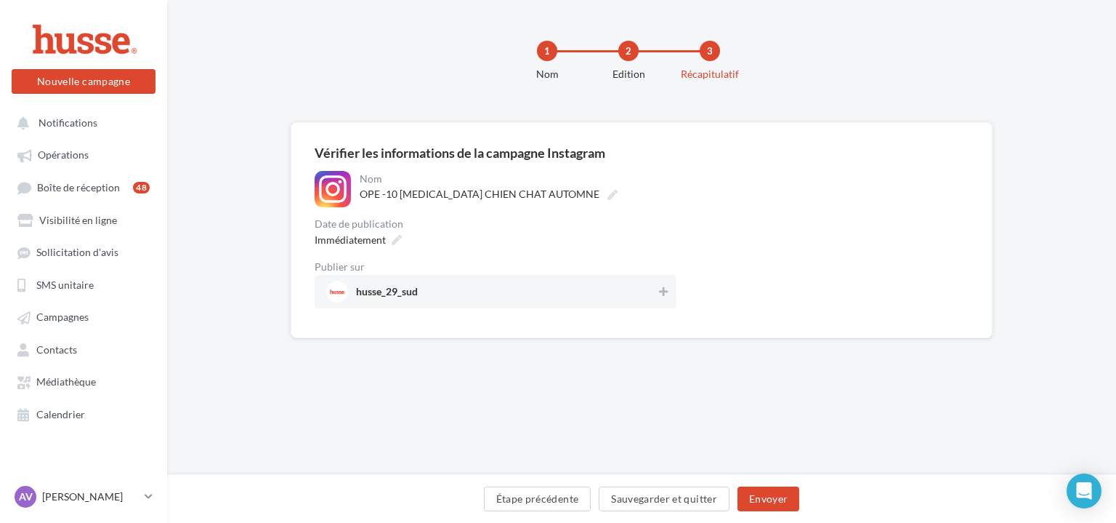
drag, startPoint x: 1116, startPoint y: 291, endPoint x: 1116, endPoint y: 223, distance: 68.3
click at [1116, 223] on div "**********" at bounding box center [641, 253] width 949 height 262
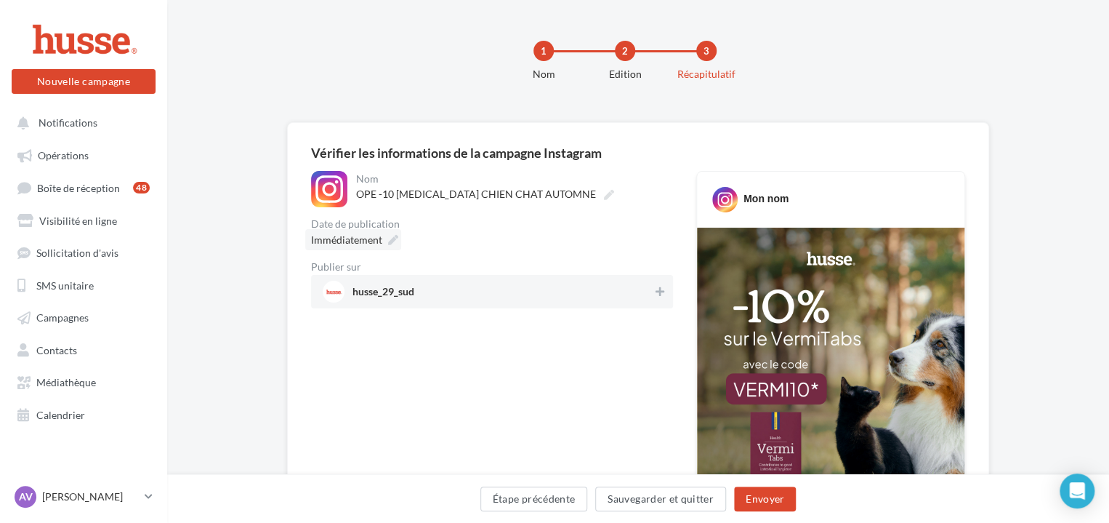
click at [392, 243] on icon at bounding box center [393, 240] width 10 height 10
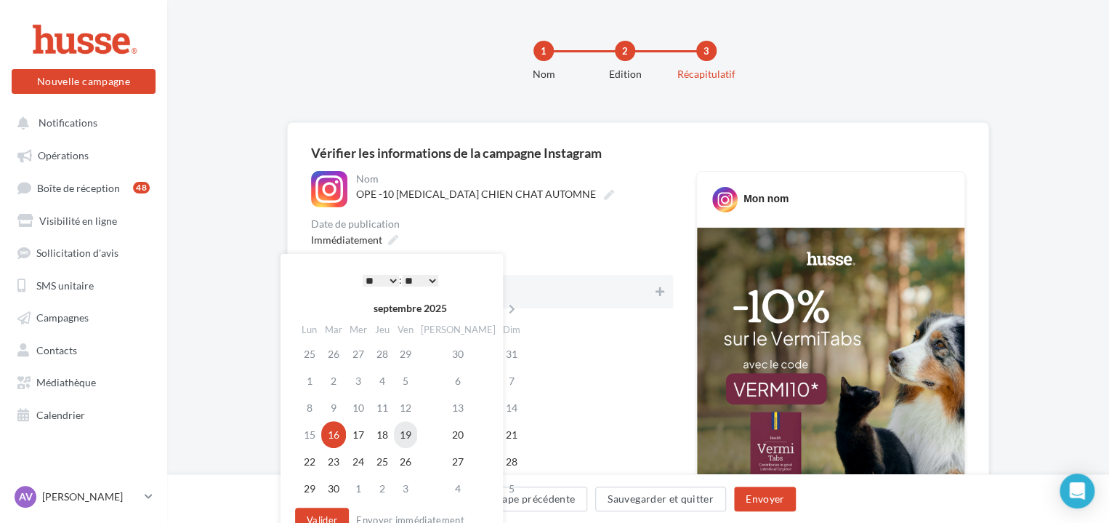
click at [417, 435] on td "19" at bounding box center [405, 434] width 23 height 27
click at [395, 281] on select "* * * * * * * * * * ** ** ** ** ** ** ** ** ** ** ** ** ** **" at bounding box center [381, 281] width 36 height 12
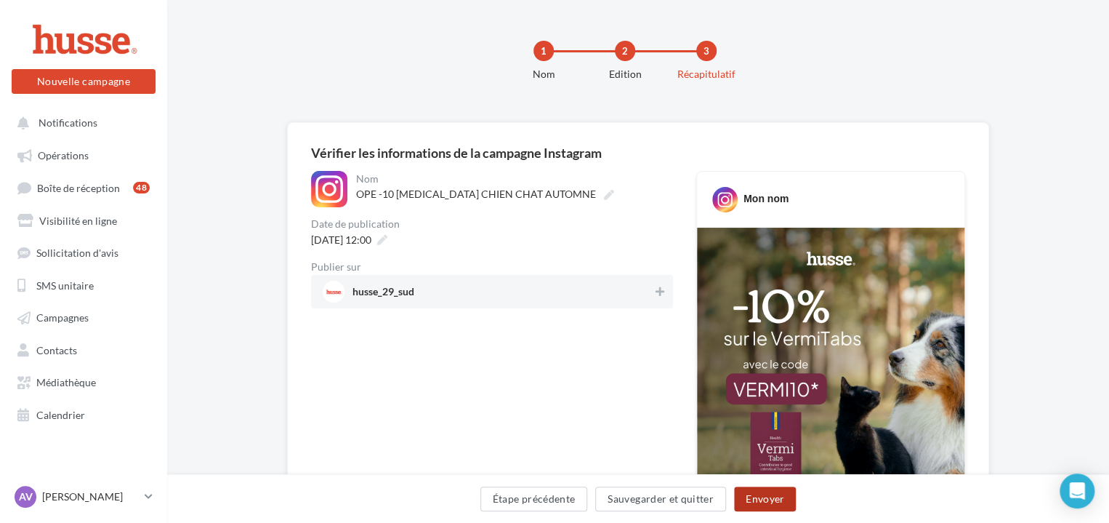
click at [771, 501] on button "Envoyer" at bounding box center [765, 498] width 62 height 25
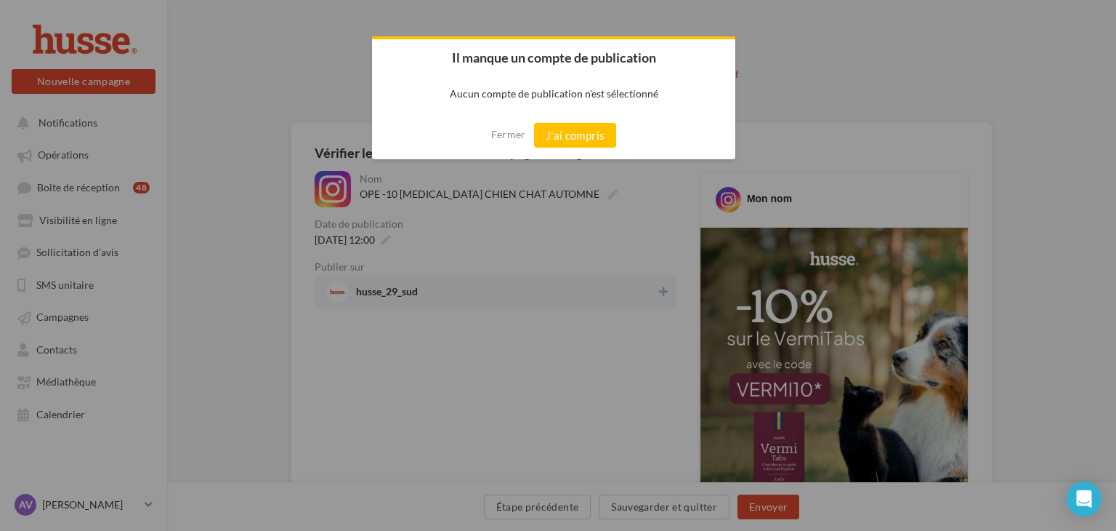
click at [581, 161] on div at bounding box center [558, 265] width 1116 height 531
click at [583, 142] on button "J'ai compris" at bounding box center [575, 135] width 83 height 25
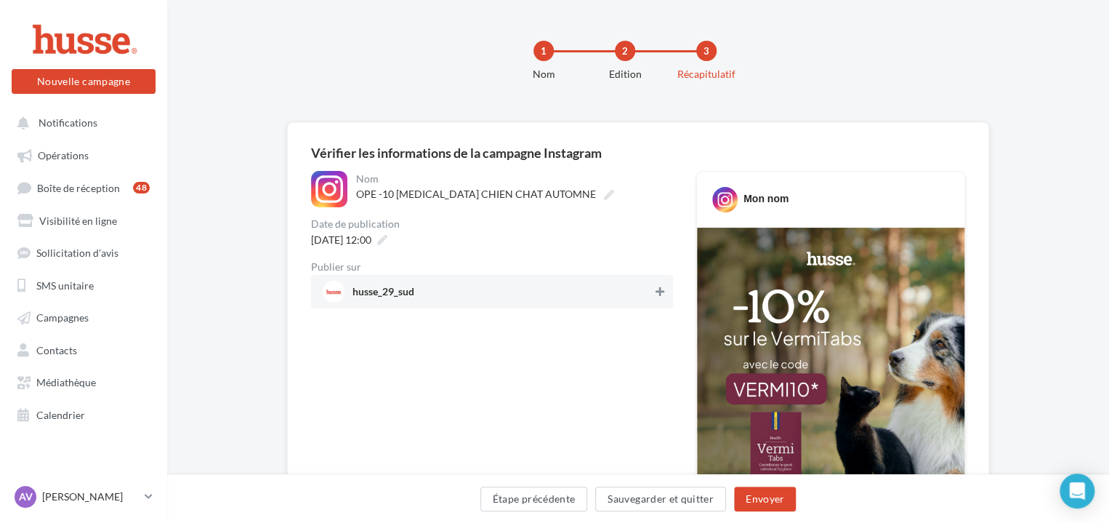
click at [659, 289] on icon at bounding box center [660, 291] width 9 height 10
click at [754, 509] on button "Envoyer" at bounding box center [765, 498] width 62 height 25
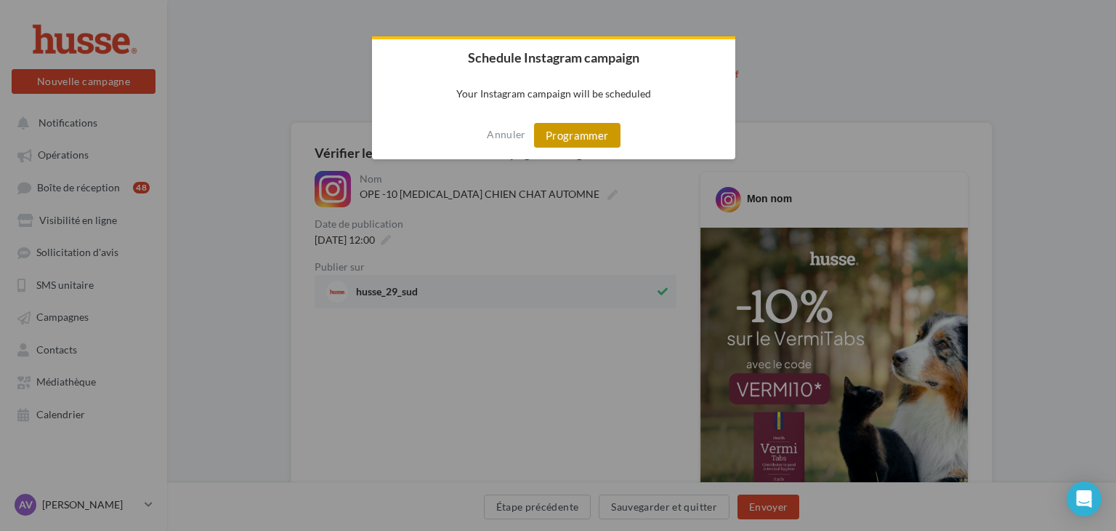
click at [587, 134] on button "Programmer" at bounding box center [577, 135] width 86 height 25
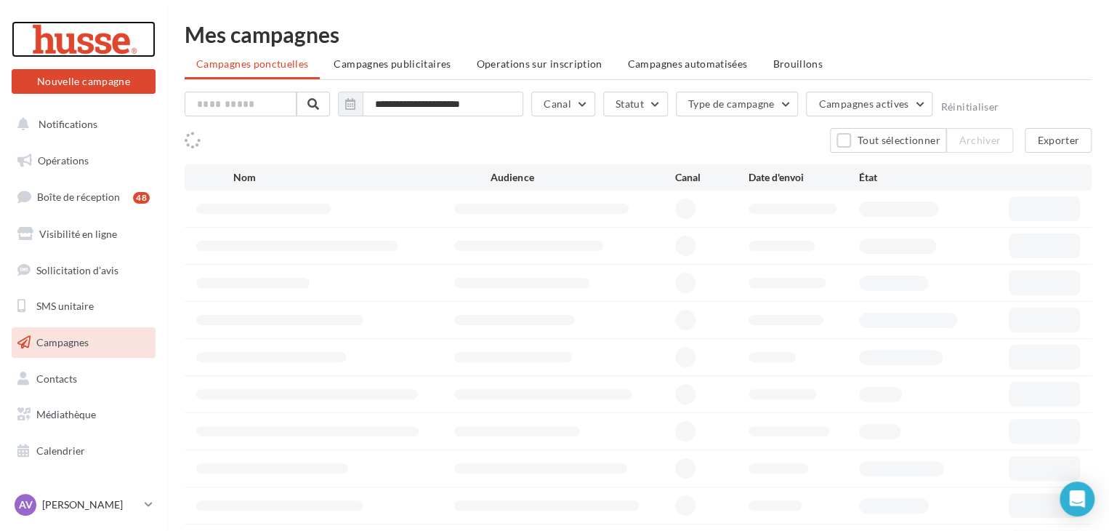
click at [94, 41] on div at bounding box center [83, 39] width 116 height 36
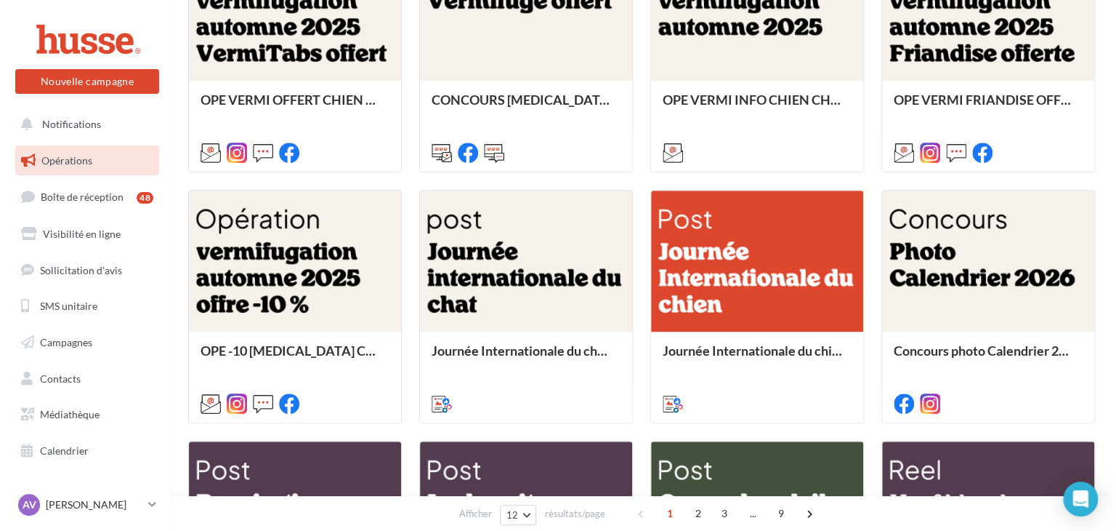
scroll to position [488, 0]
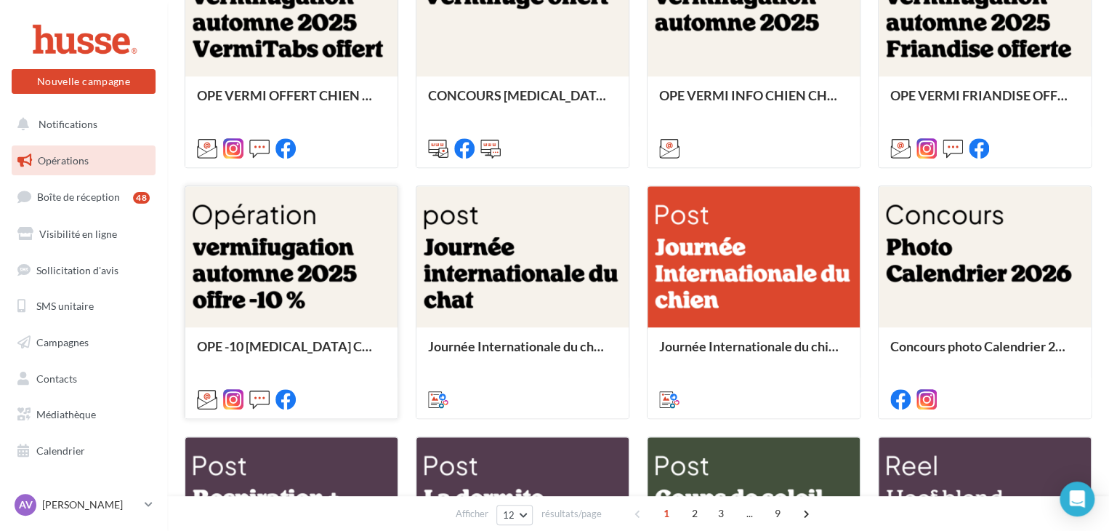
click at [287, 278] on div at bounding box center [291, 257] width 212 height 142
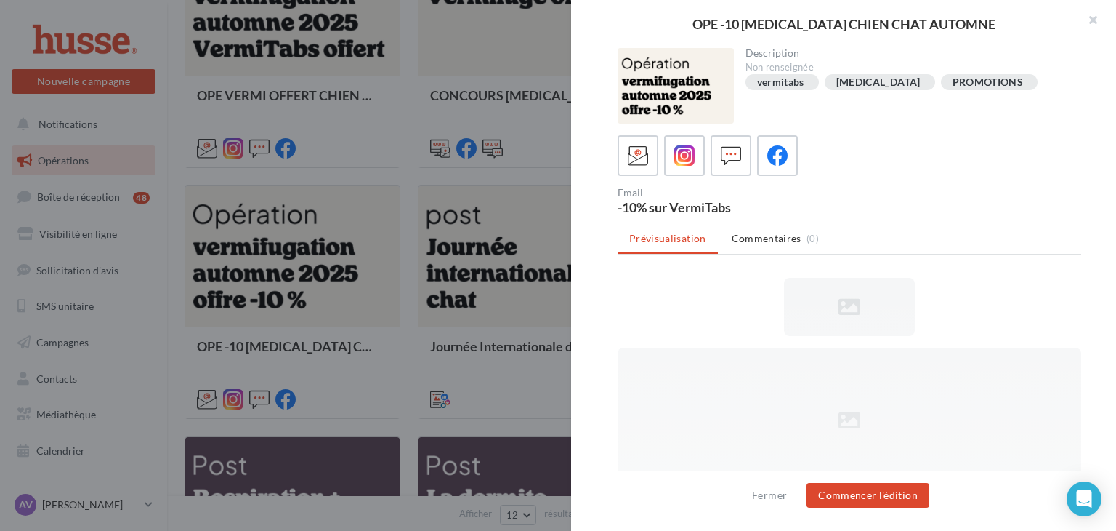
scroll to position [0, 0]
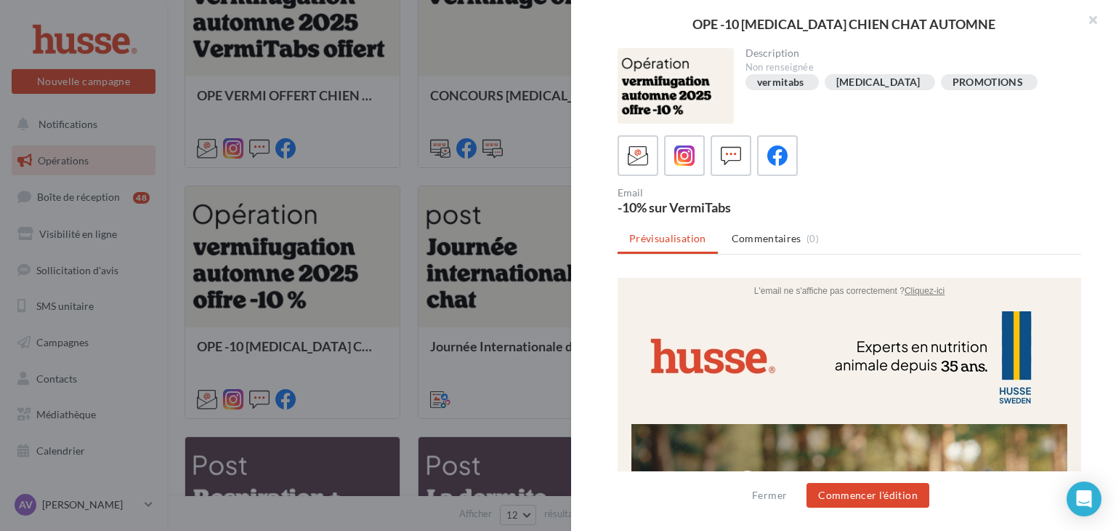
drag, startPoint x: 1115, startPoint y: 102, endPoint x: 1100, endPoint y: 181, distance: 80.7
click at [1100, 181] on div "Description Non renseignée vermitabs [MEDICAL_DATA] PROMOTIONS Email -10% sur V…" at bounding box center [849, 266] width 557 height 436
click at [781, 158] on icon at bounding box center [778, 155] width 21 height 21
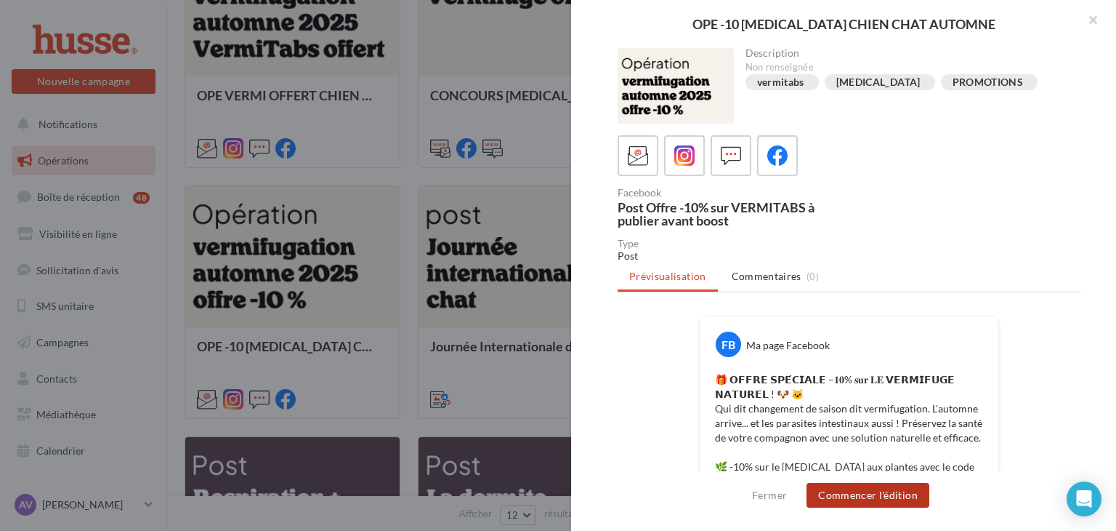
click at [886, 500] on button "Commencer l'édition" at bounding box center [868, 495] width 123 height 25
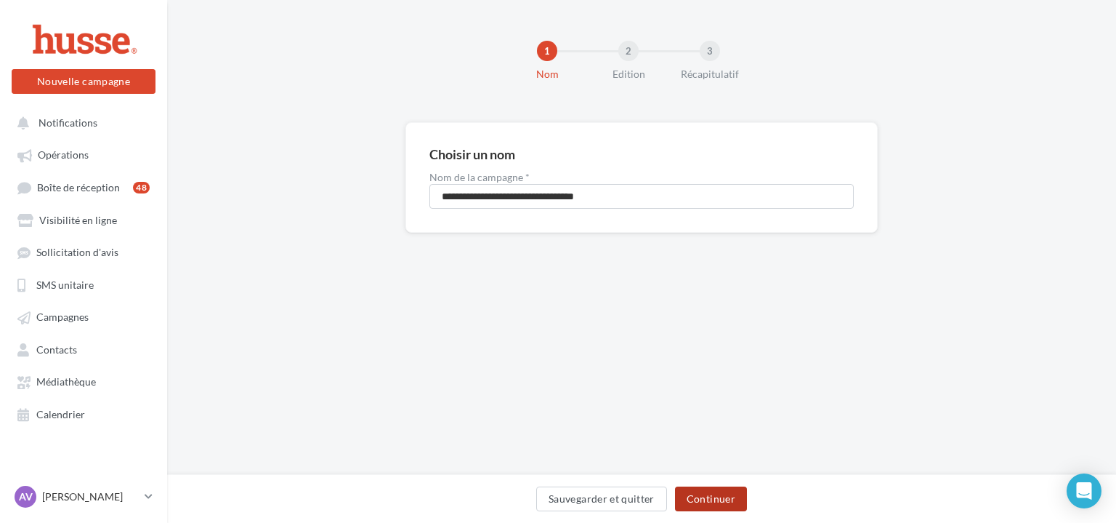
click at [734, 501] on button "Continuer" at bounding box center [711, 498] width 72 height 25
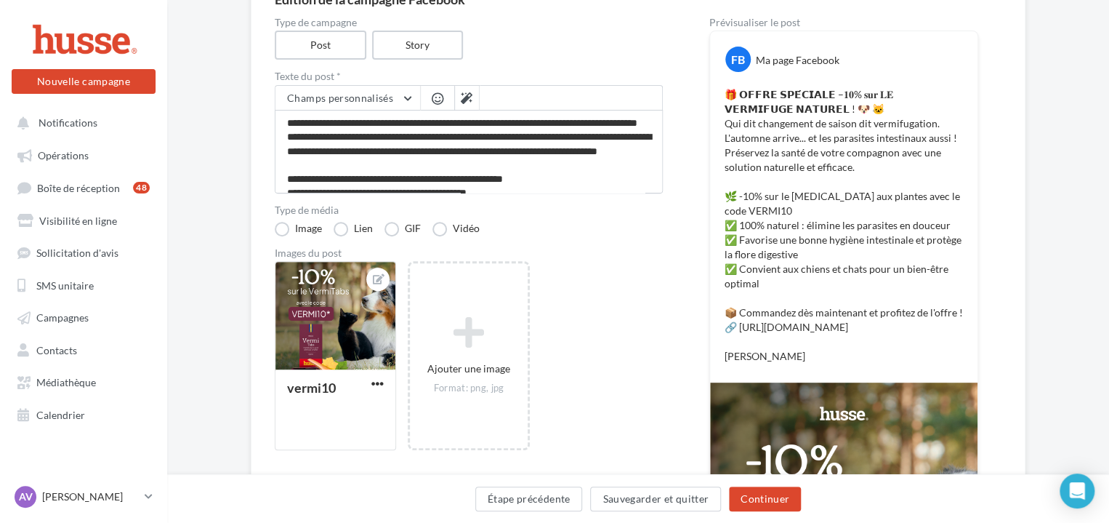
scroll to position [337, 0]
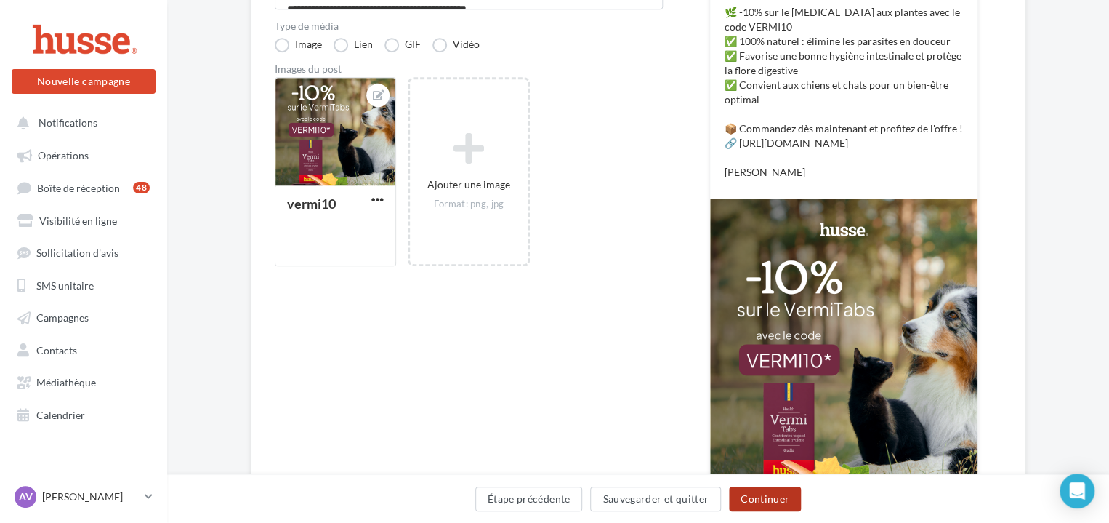
click at [774, 498] on button "Continuer" at bounding box center [765, 498] width 72 height 25
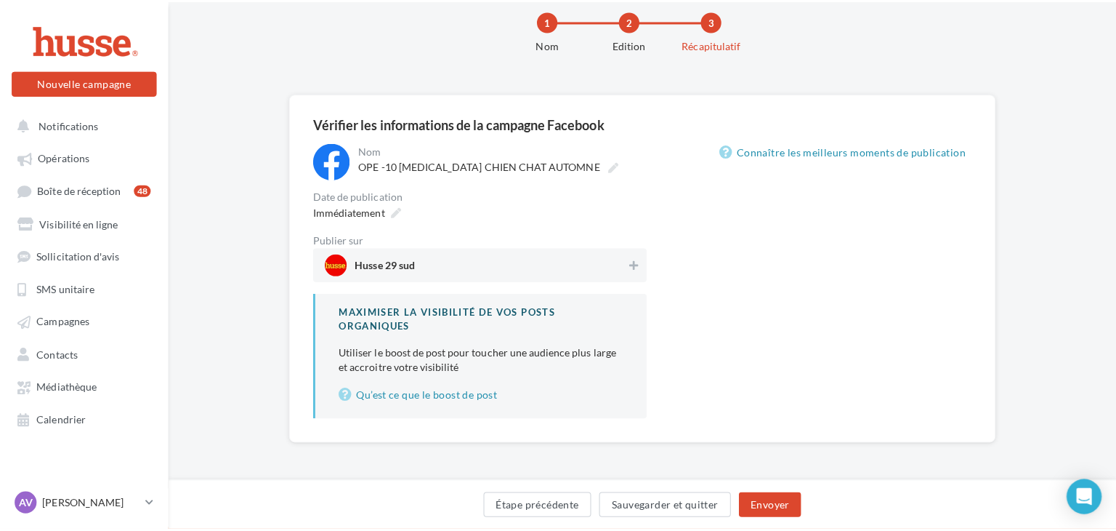
scroll to position [29, 0]
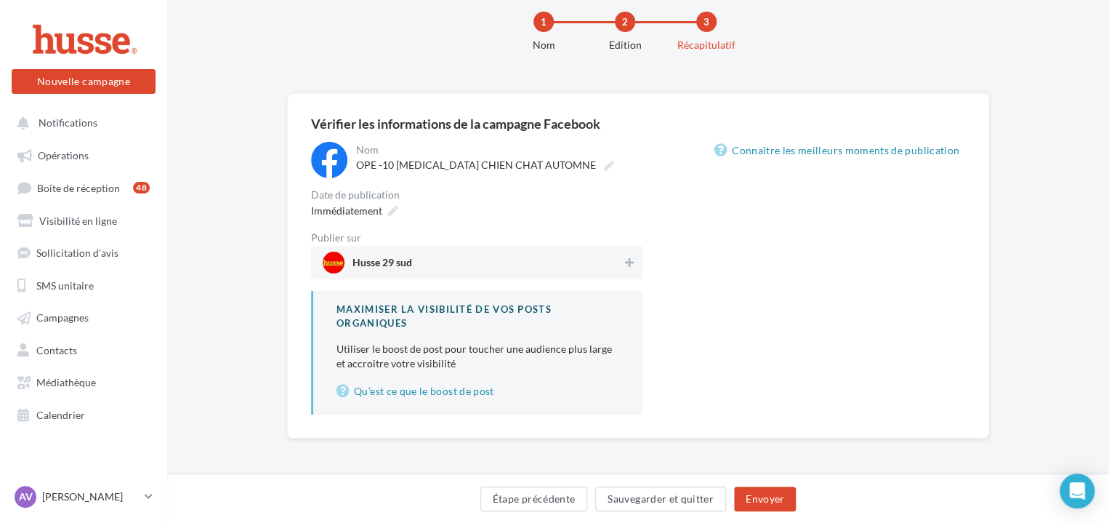
click at [632, 218] on div "Immédiatement" at bounding box center [476, 210] width 331 height 21
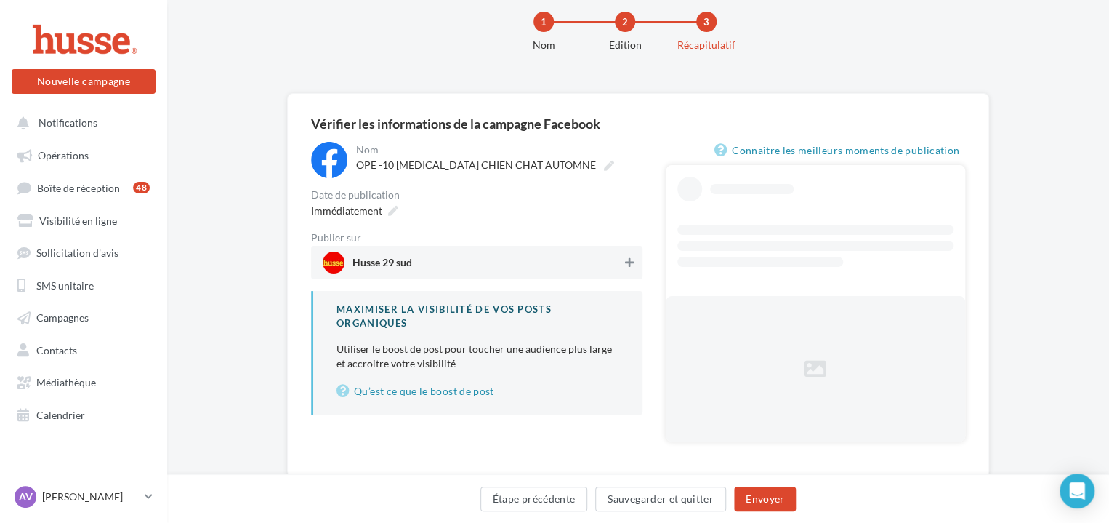
click at [631, 263] on icon at bounding box center [629, 262] width 9 height 10
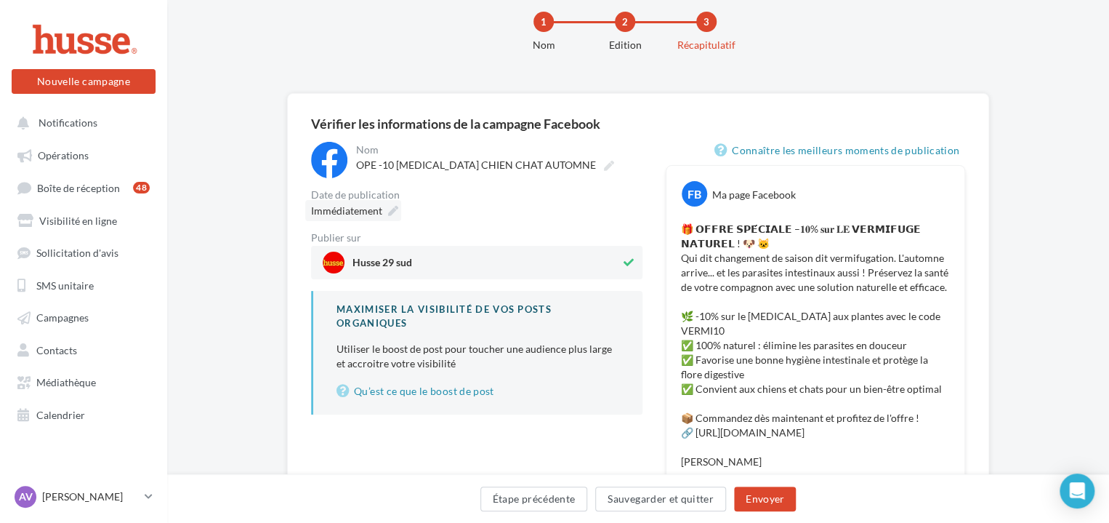
click at [362, 216] on span "Immédiatement" at bounding box center [346, 210] width 71 height 12
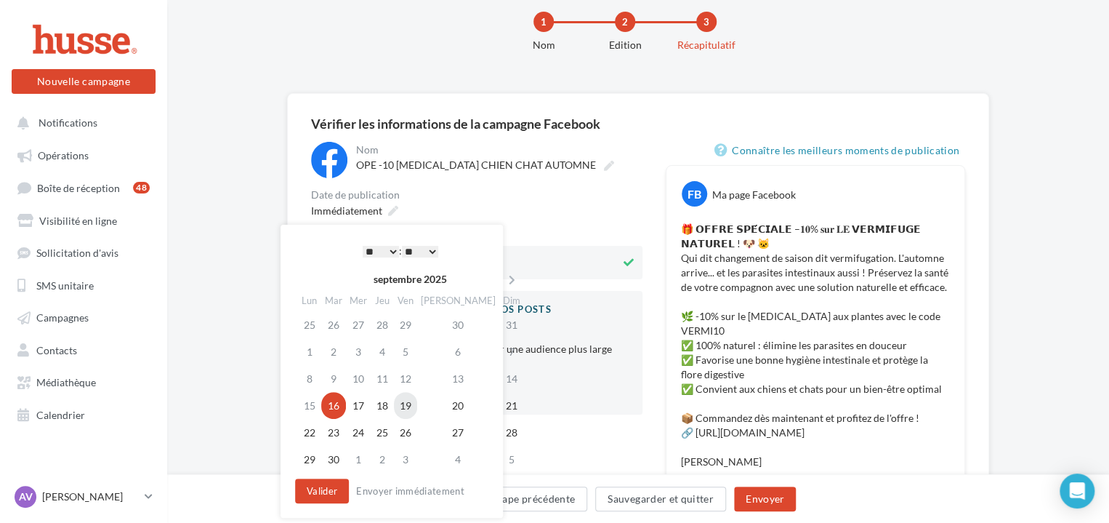
click at [408, 407] on td "19" at bounding box center [405, 405] width 23 height 27
click at [392, 257] on select "* * * * * * * * * * ** ** ** ** ** ** ** ** ** ** ** ** ** **" at bounding box center [381, 252] width 36 height 12
click at [313, 495] on button "Valider" at bounding box center [322, 490] width 54 height 25
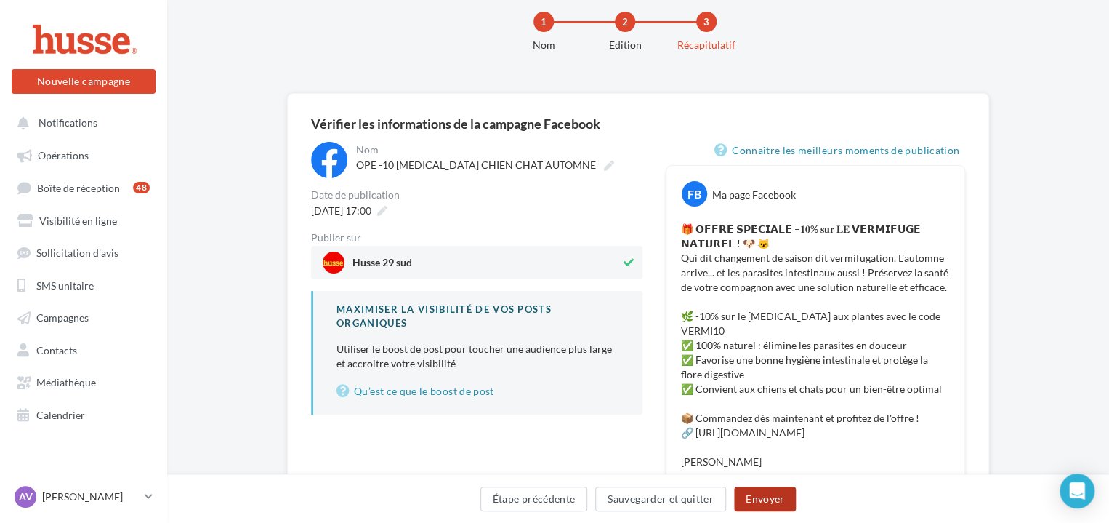
click at [768, 496] on button "Envoyer" at bounding box center [765, 498] width 62 height 25
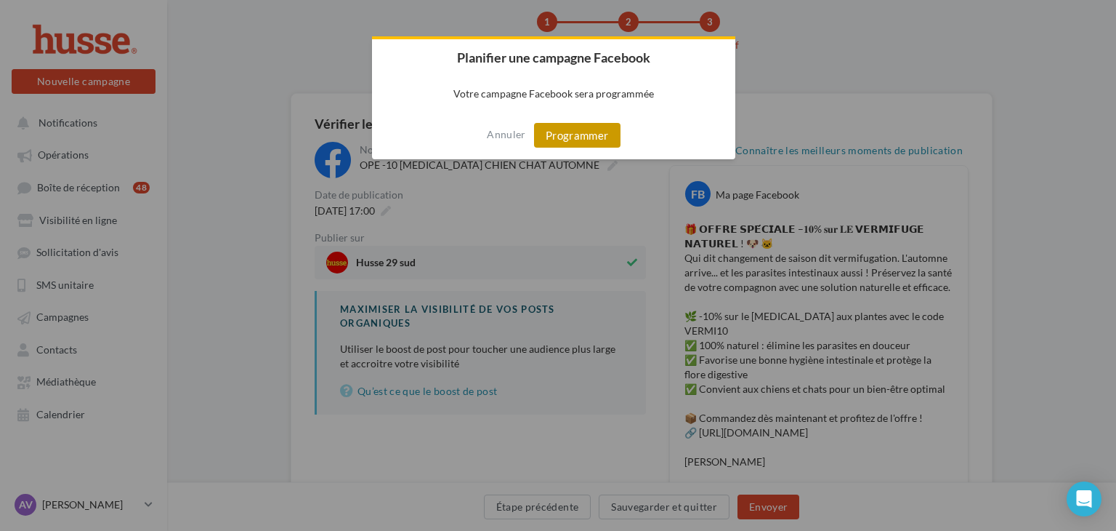
click at [596, 143] on button "Programmer" at bounding box center [577, 135] width 86 height 25
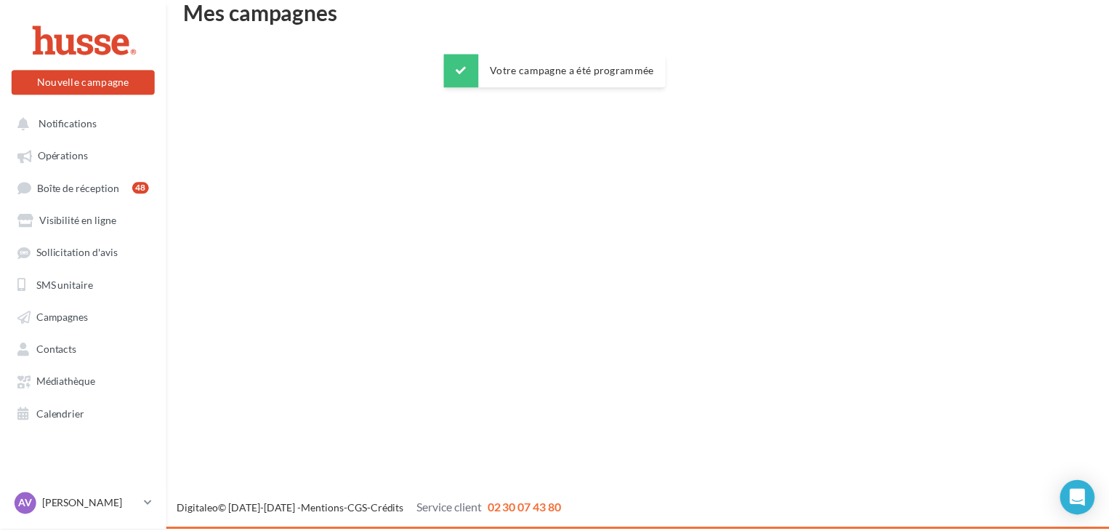
scroll to position [23, 0]
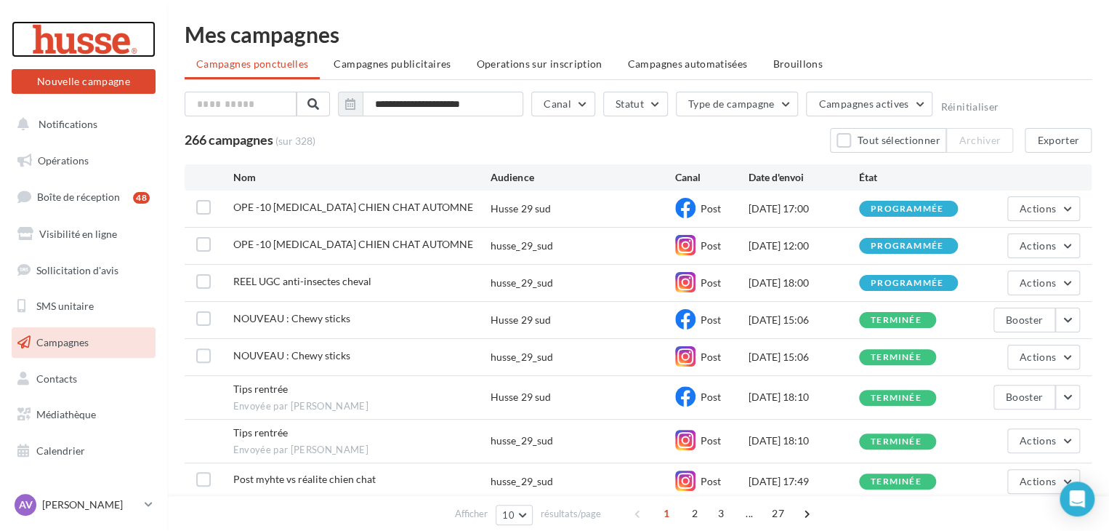
click at [78, 54] on div at bounding box center [83, 39] width 116 height 36
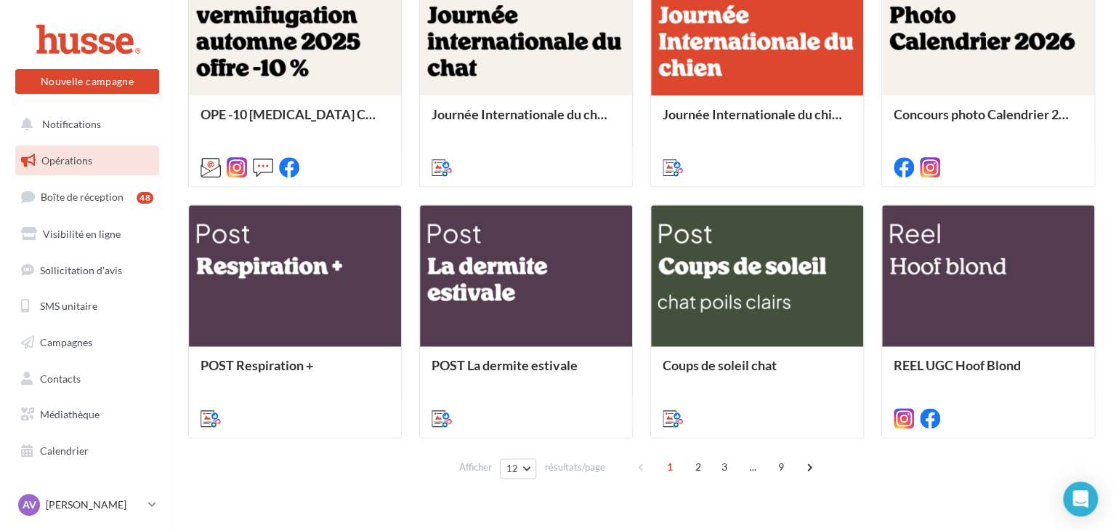
scroll to position [659, 0]
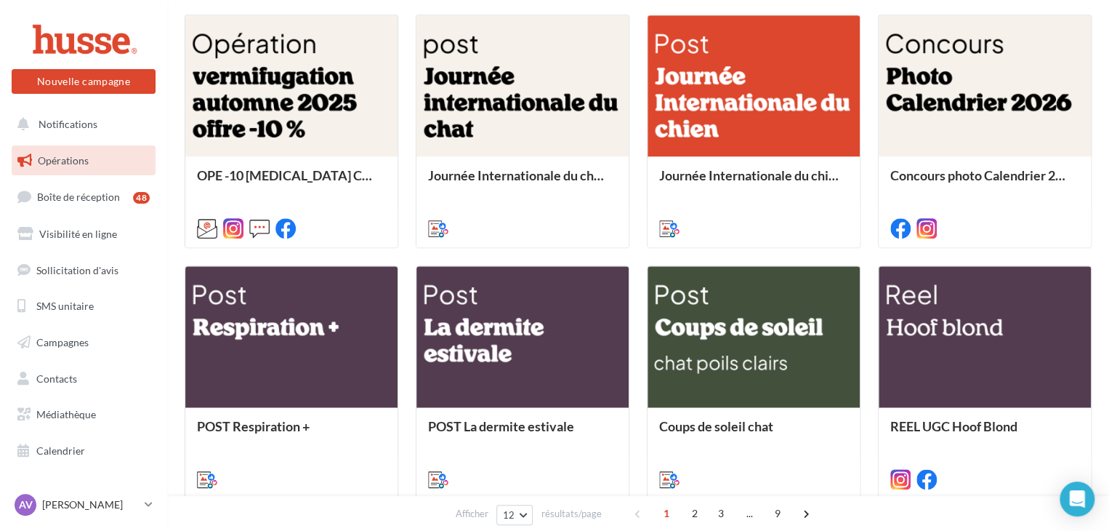
click at [1009, 159] on div "Concours photo Calendrier 2026" at bounding box center [985, 200] width 212 height 89
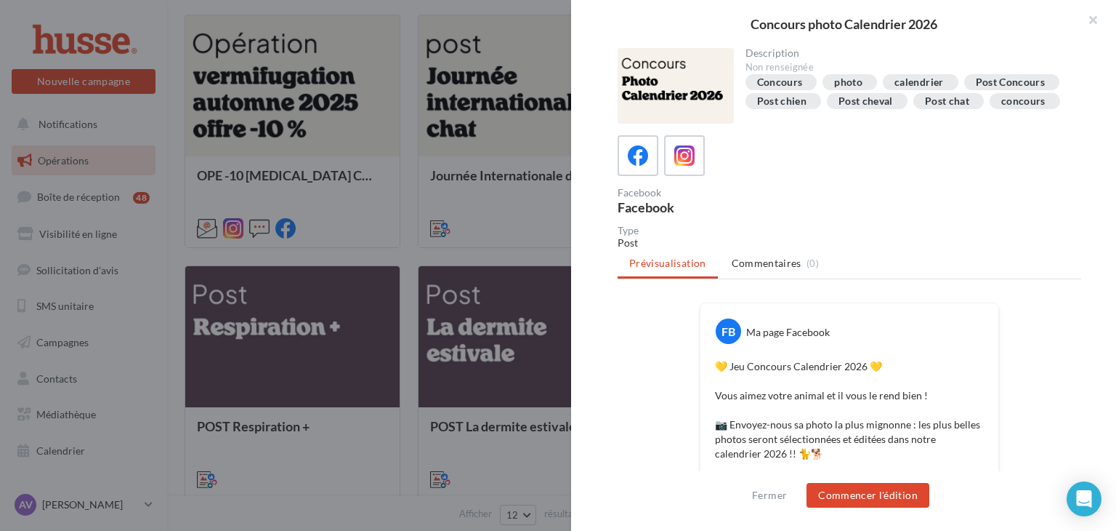
drag, startPoint x: 1116, startPoint y: 103, endPoint x: 1116, endPoint y: 166, distance: 63.2
click at [1108, 166] on div "Description Non renseignée Concours photo calendrier Post Concours Post chien P…" at bounding box center [849, 266] width 557 height 436
click at [885, 491] on button "Commencer l'édition" at bounding box center [868, 495] width 123 height 25
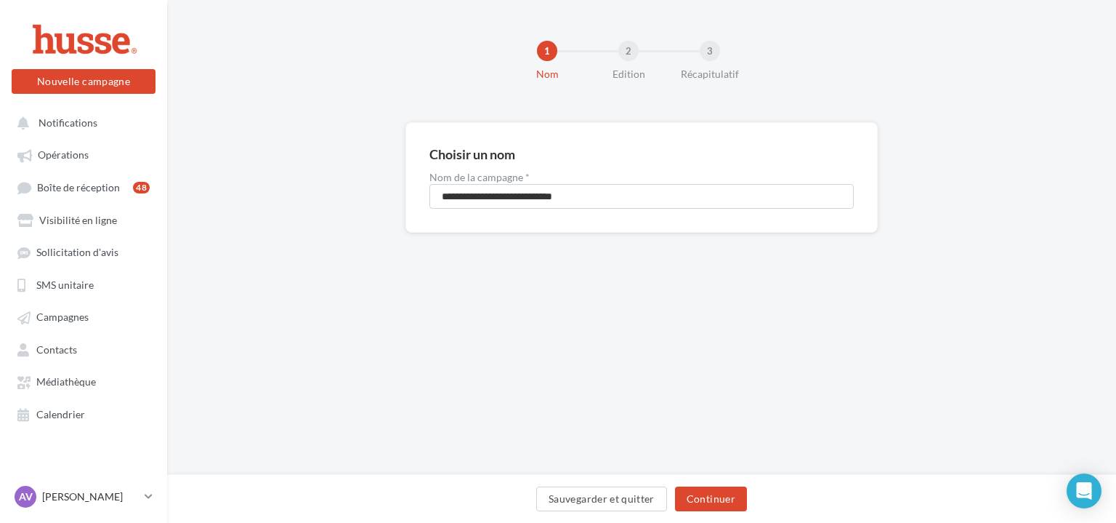
click at [714, 520] on div "Sauvegarder et quitter Continuer" at bounding box center [641, 498] width 949 height 49
click at [730, 501] on button "Continuer" at bounding box center [711, 498] width 72 height 25
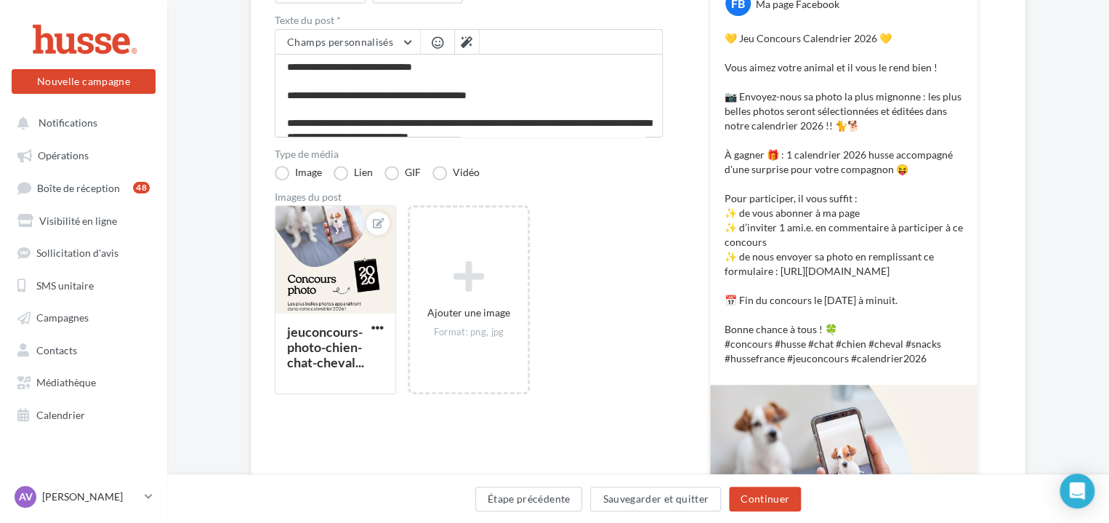
scroll to position [122, 0]
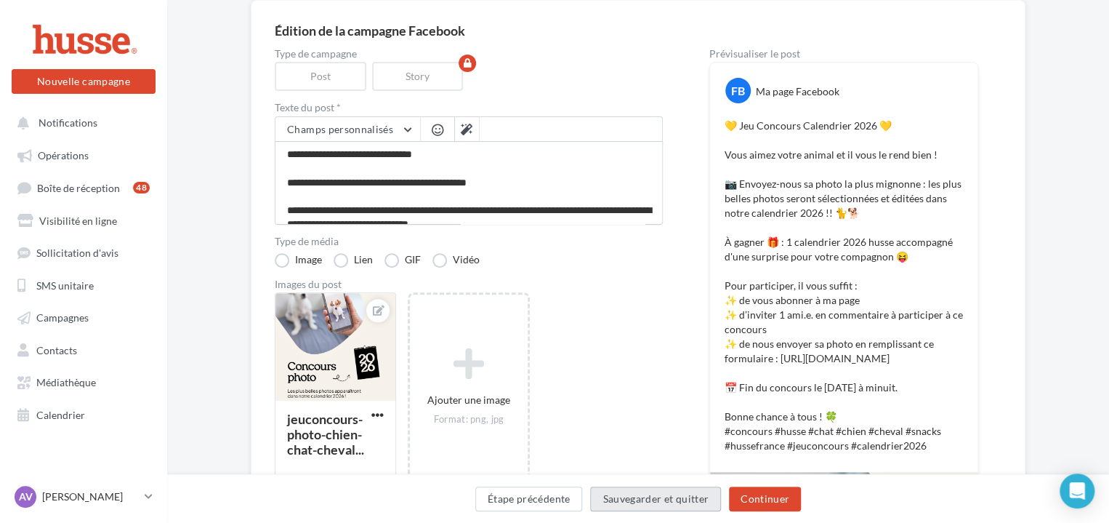
click at [628, 501] on button "Sauvegarder et quitter" at bounding box center [655, 498] width 131 height 25
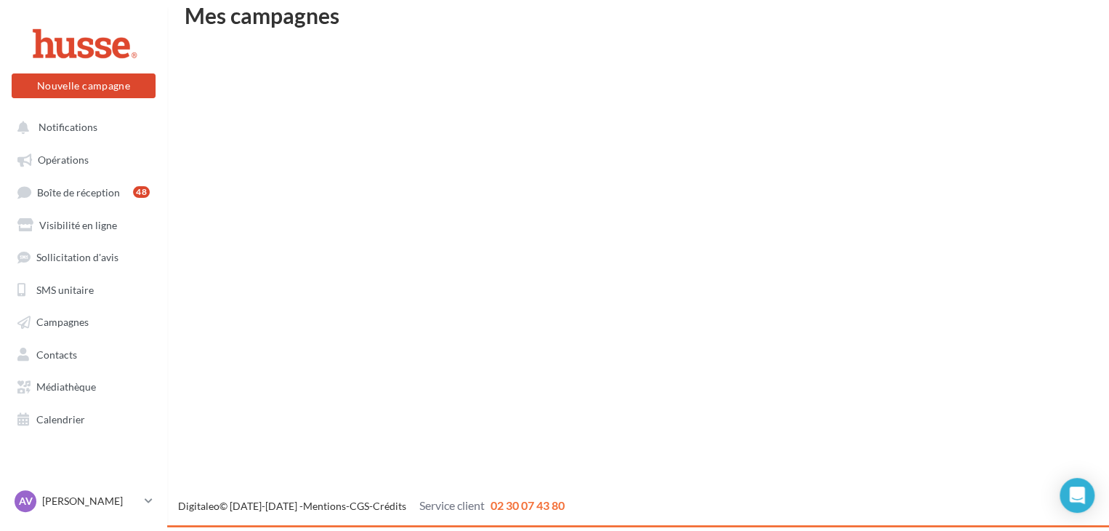
scroll to position [23, 0]
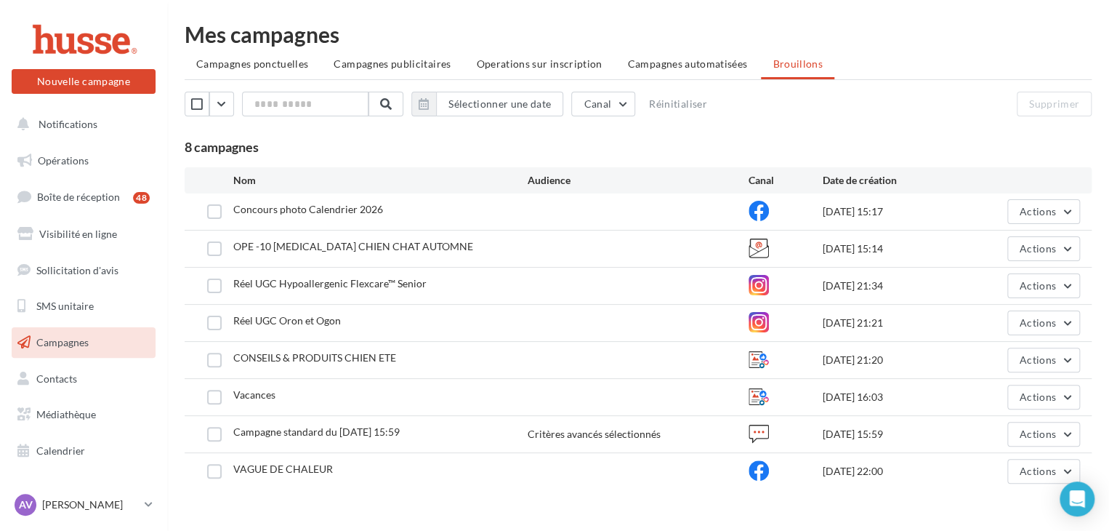
scroll to position [25, 0]
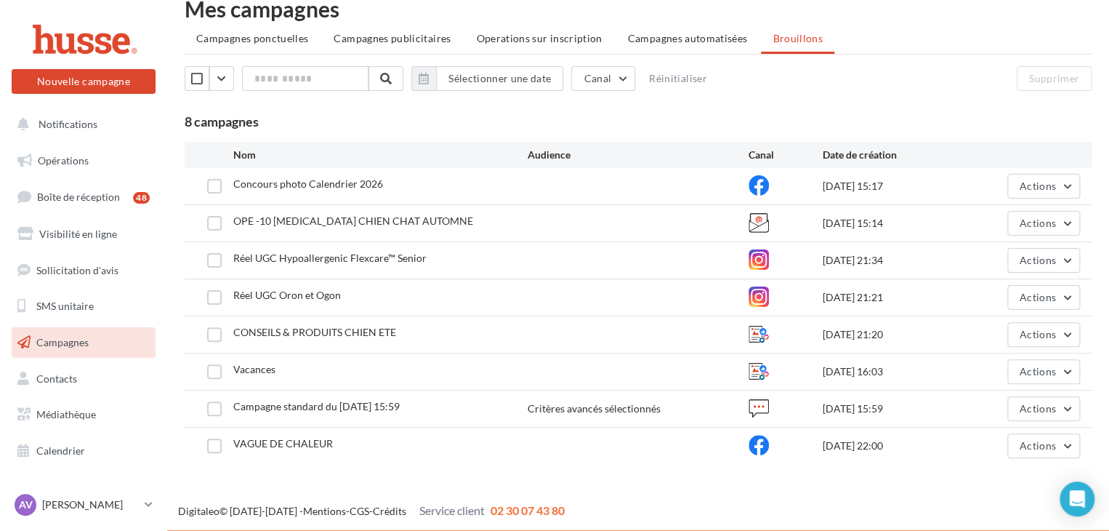
click at [57, 341] on span "Campagnes" at bounding box center [62, 342] width 52 height 12
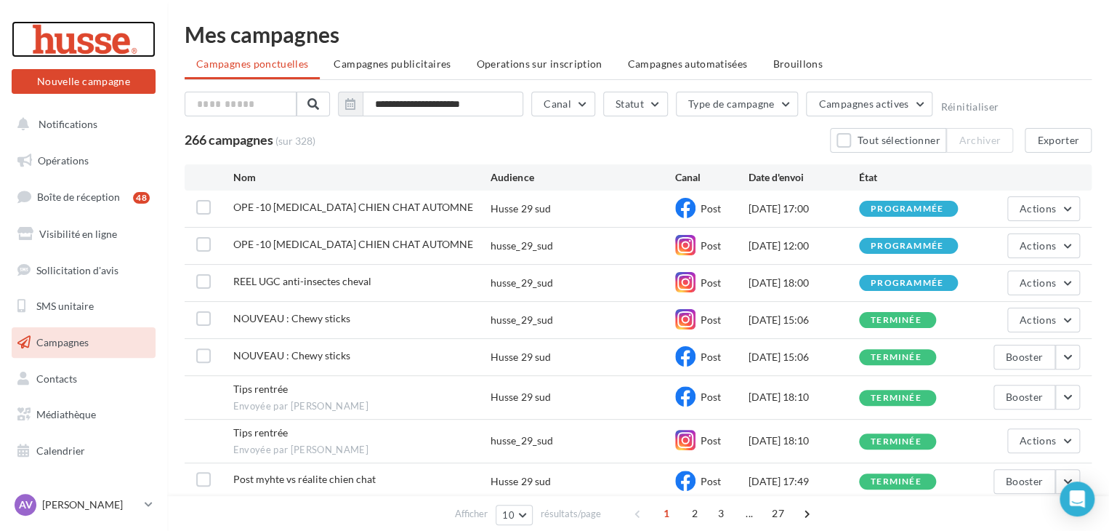
click at [71, 36] on div at bounding box center [83, 39] width 116 height 36
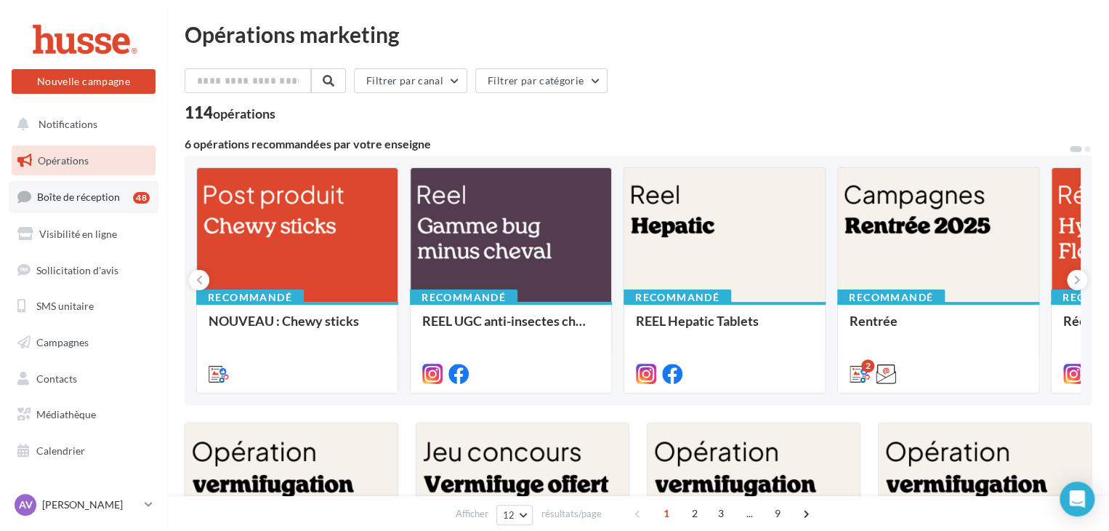
click at [132, 199] on link "Boîte de réception 48" at bounding box center [84, 196] width 150 height 31
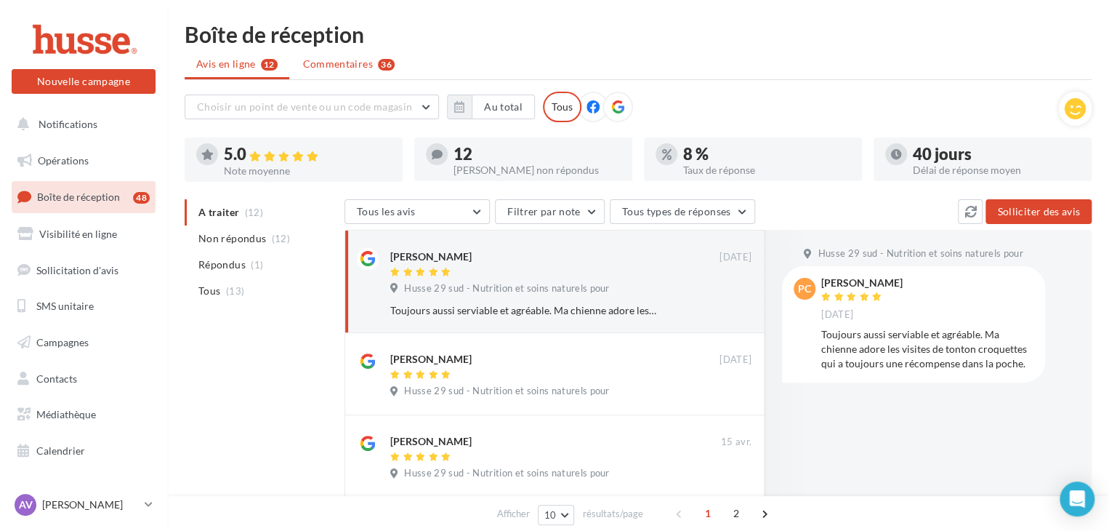
click at [358, 65] on span "Commentaires" at bounding box center [338, 64] width 70 height 15
